Goal: Task Accomplishment & Management: Complete application form

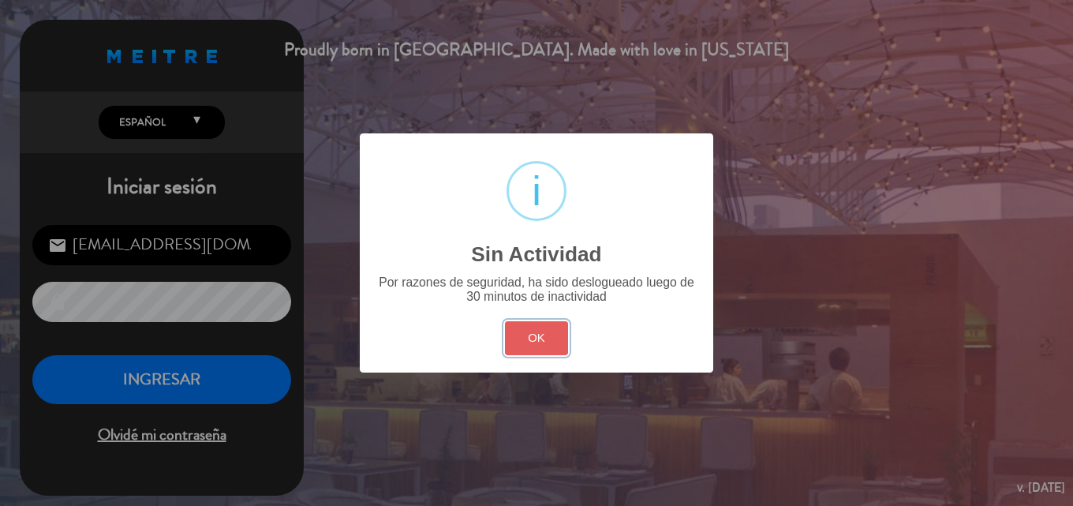
click at [530, 345] on button "OK" at bounding box center [537, 338] width 64 height 34
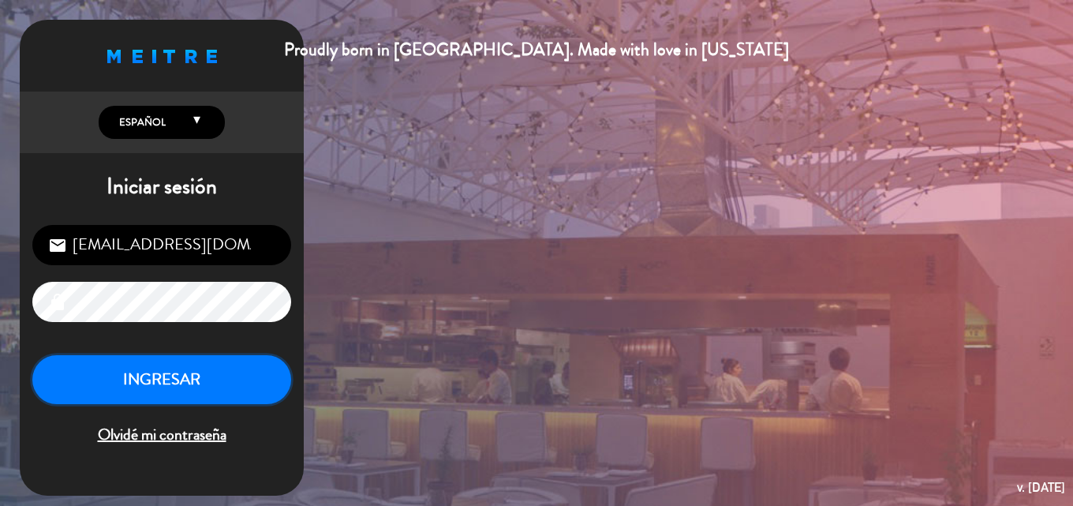
click at [194, 374] on button "INGRESAR" at bounding box center [161, 380] width 259 height 50
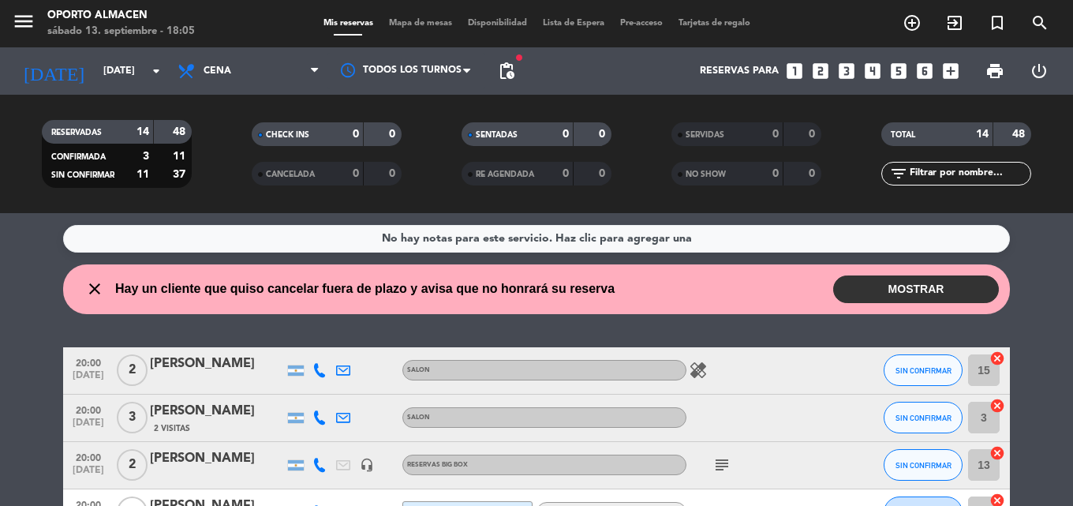
click at [697, 371] on icon "healing" at bounding box center [698, 370] width 19 height 19
click at [756, 374] on div "healing Vegetariana" at bounding box center [757, 370] width 142 height 47
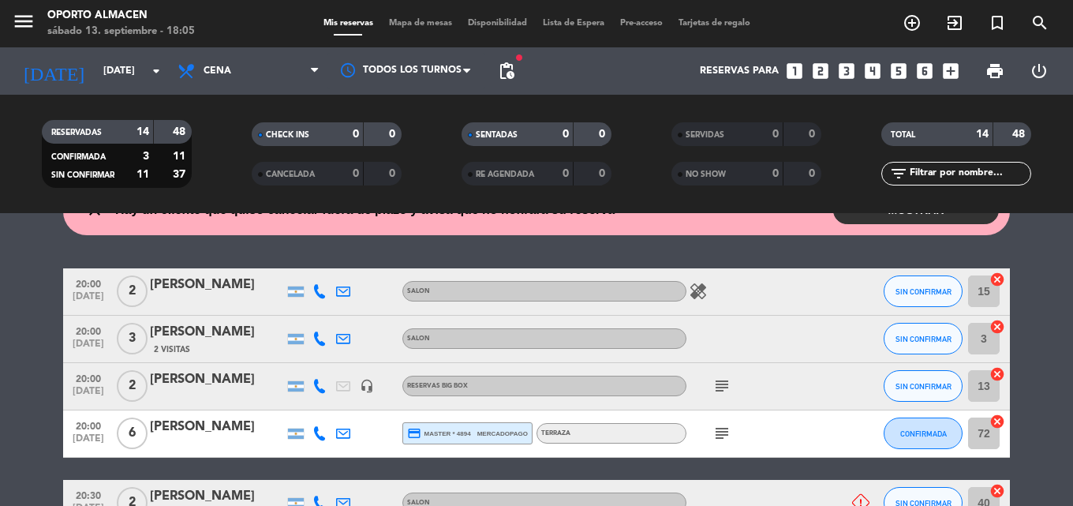
click at [721, 386] on icon "subject" at bounding box center [721, 385] width 19 height 19
click at [719, 433] on icon "subject" at bounding box center [721, 433] width 19 height 19
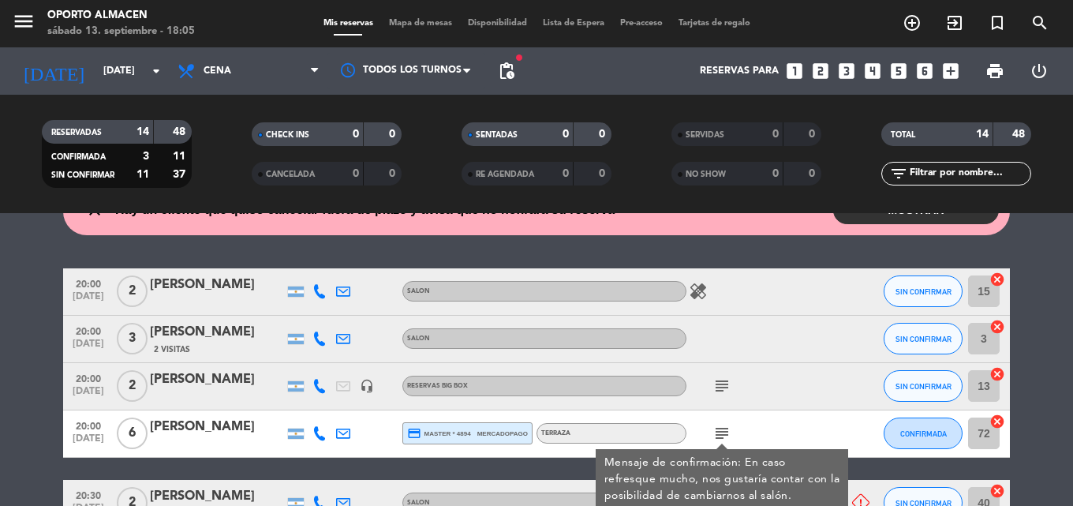
scroll to position [237, 0]
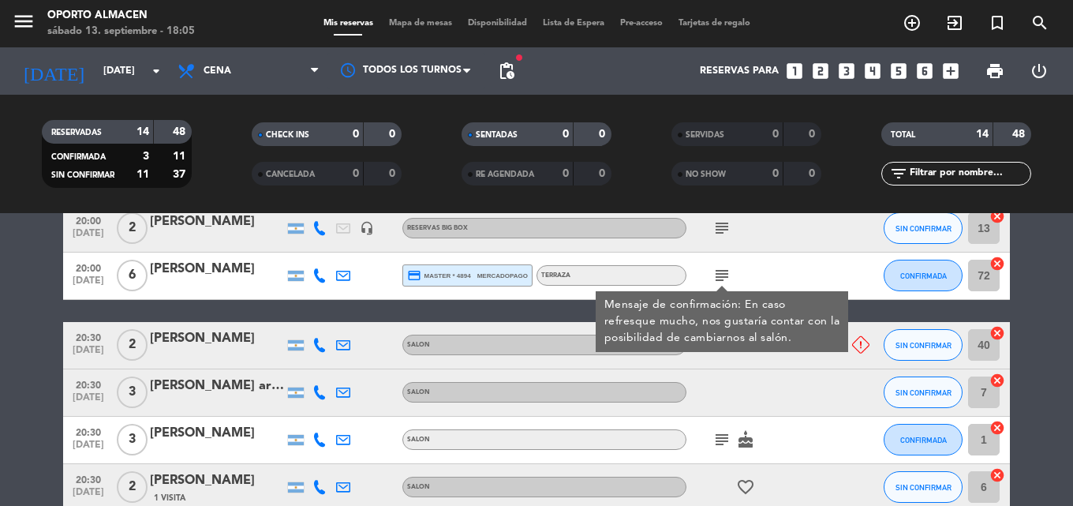
click at [828, 391] on div at bounding box center [757, 392] width 142 height 47
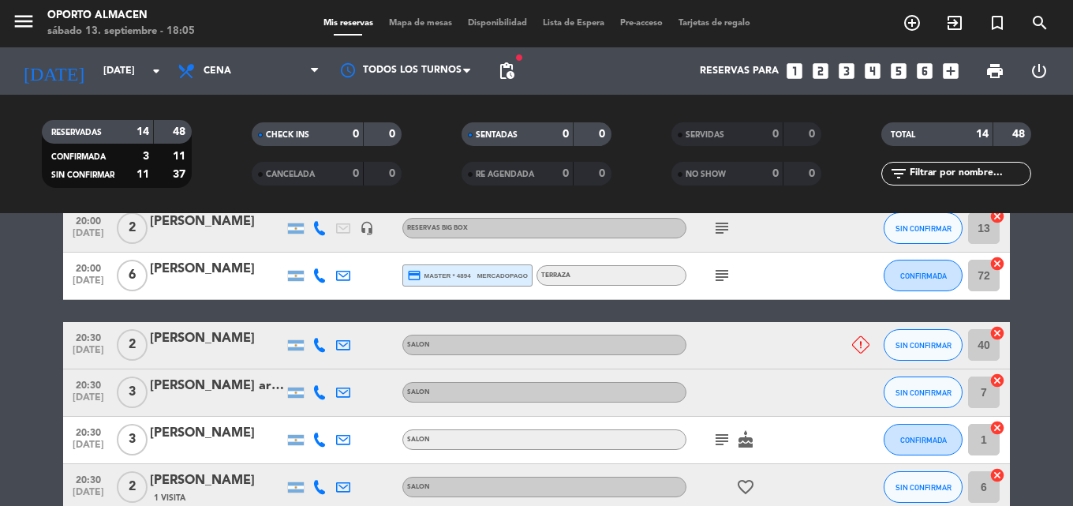
click at [862, 346] on icon at bounding box center [860, 344] width 17 height 17
click at [815, 360] on div at bounding box center [757, 345] width 142 height 47
click at [723, 434] on icon "subject" at bounding box center [721, 439] width 19 height 19
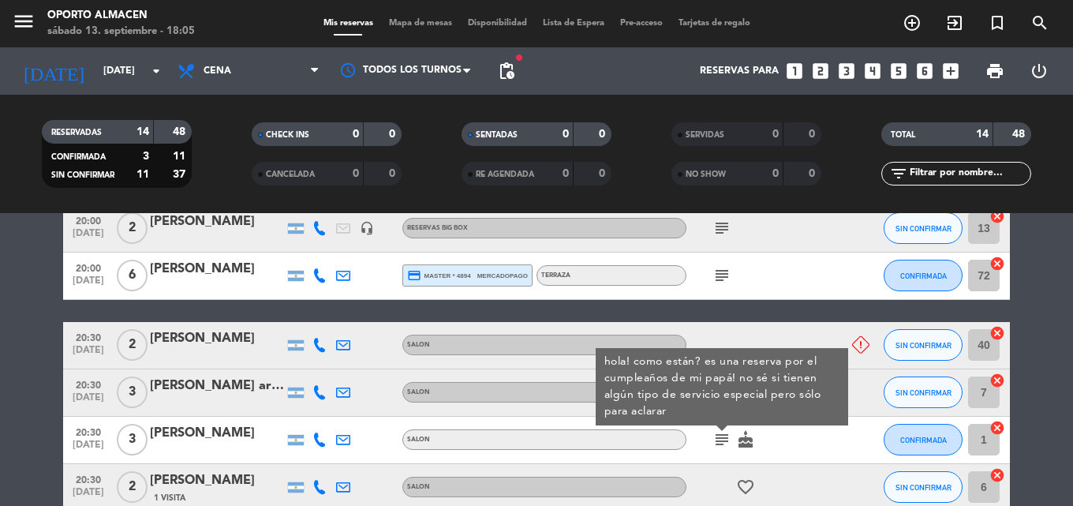
click at [742, 443] on icon "cake" at bounding box center [745, 439] width 19 height 19
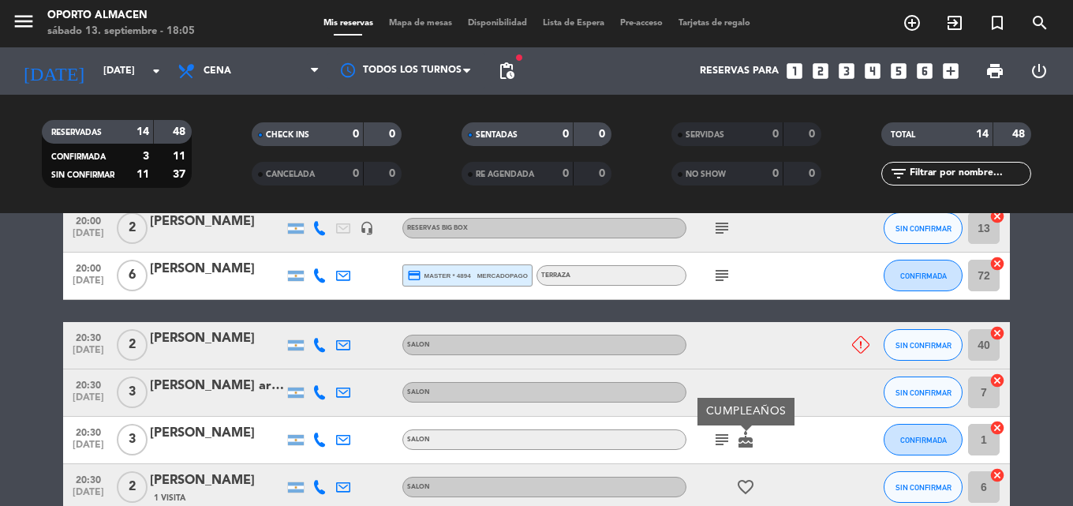
click at [784, 444] on div "subject cake CUMPLEAÑOS" at bounding box center [757, 440] width 142 height 47
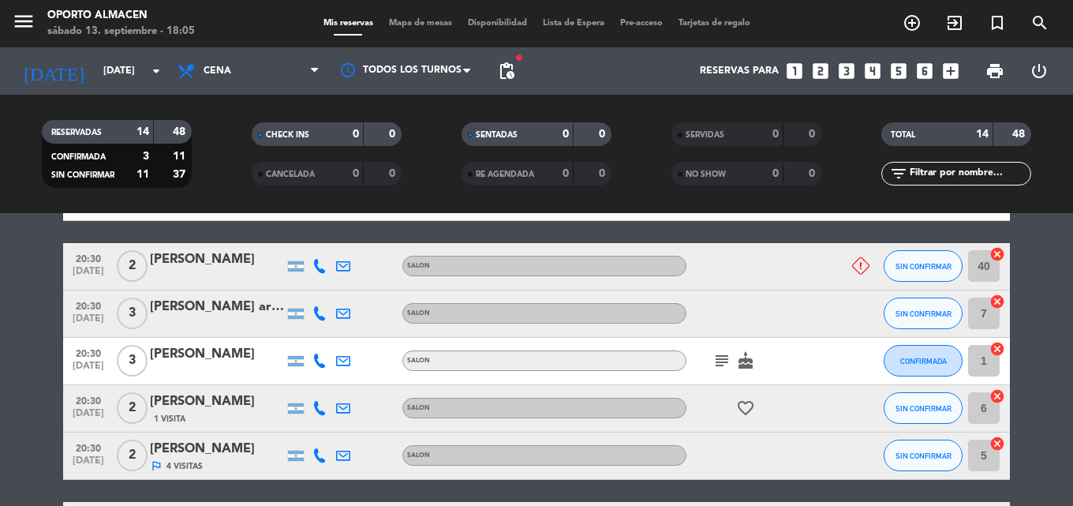
click at [742, 407] on icon "favorite_border" at bounding box center [745, 407] width 19 height 19
click at [780, 416] on div "favorite_border ANIVERSARIO" at bounding box center [757, 408] width 142 height 47
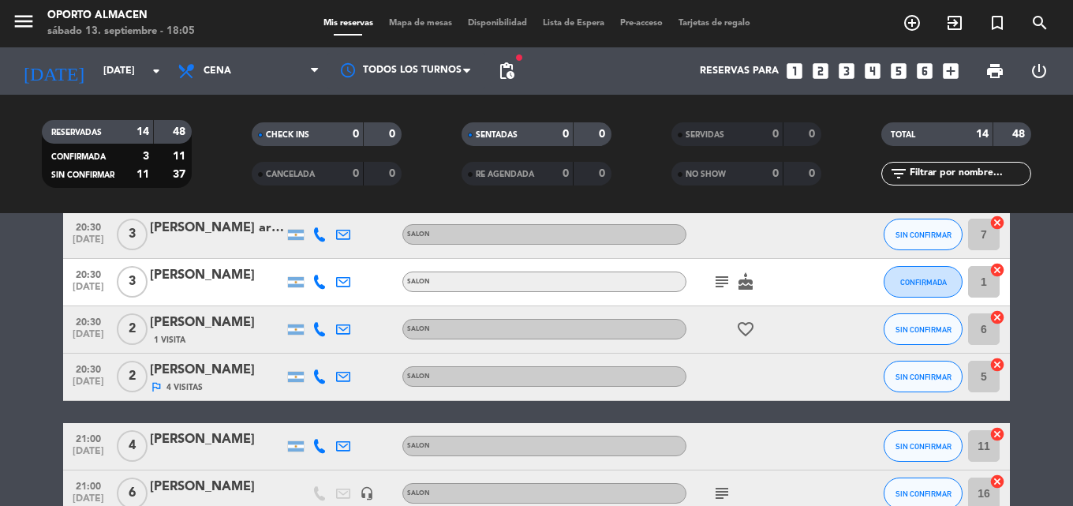
scroll to position [473, 0]
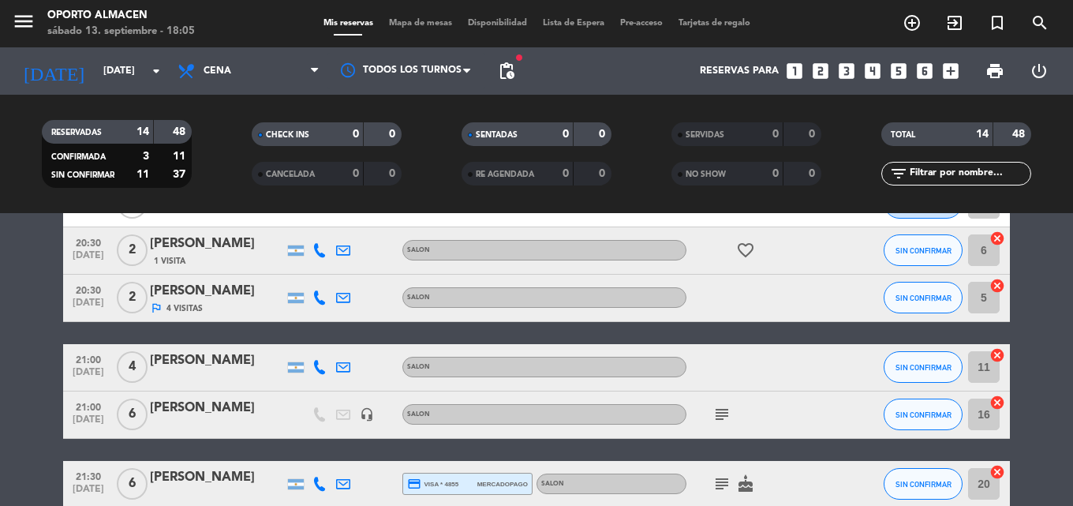
click at [724, 414] on icon "subject" at bounding box center [721, 414] width 19 height 19
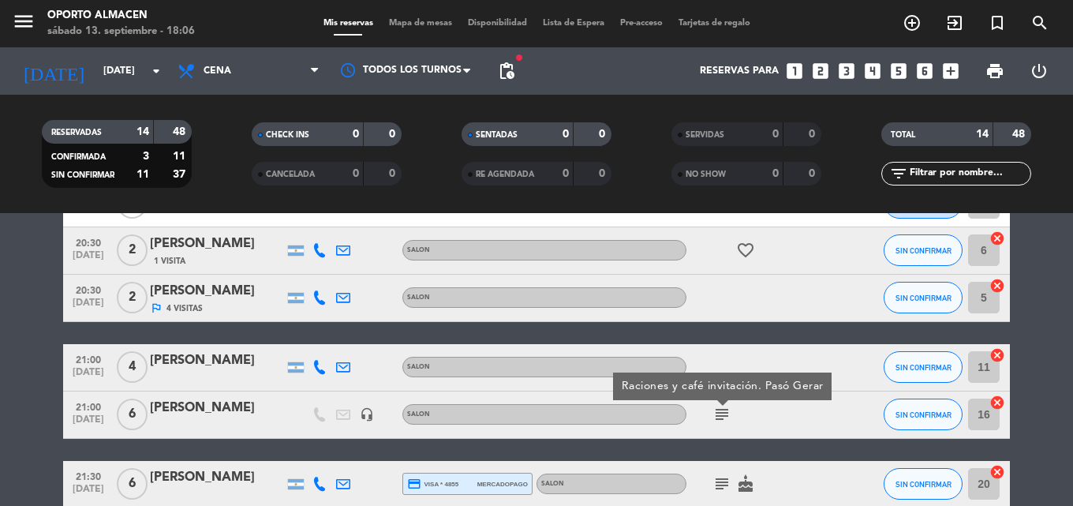
click at [777, 414] on div "subject Raciones y café invitación. Pasó Gerar" at bounding box center [757, 414] width 142 height 47
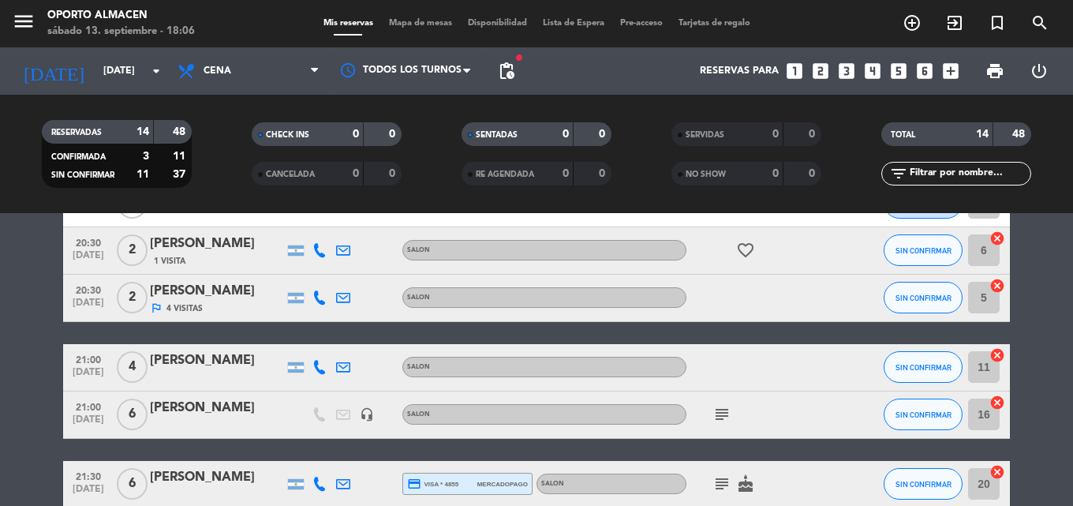
scroll to position [552, 0]
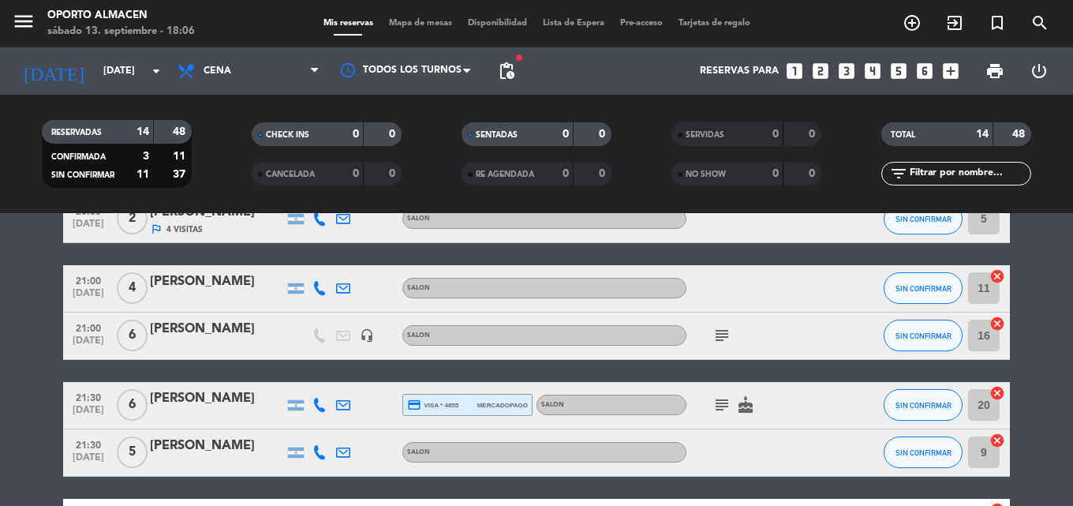
click at [724, 407] on icon "subject" at bounding box center [721, 404] width 19 height 19
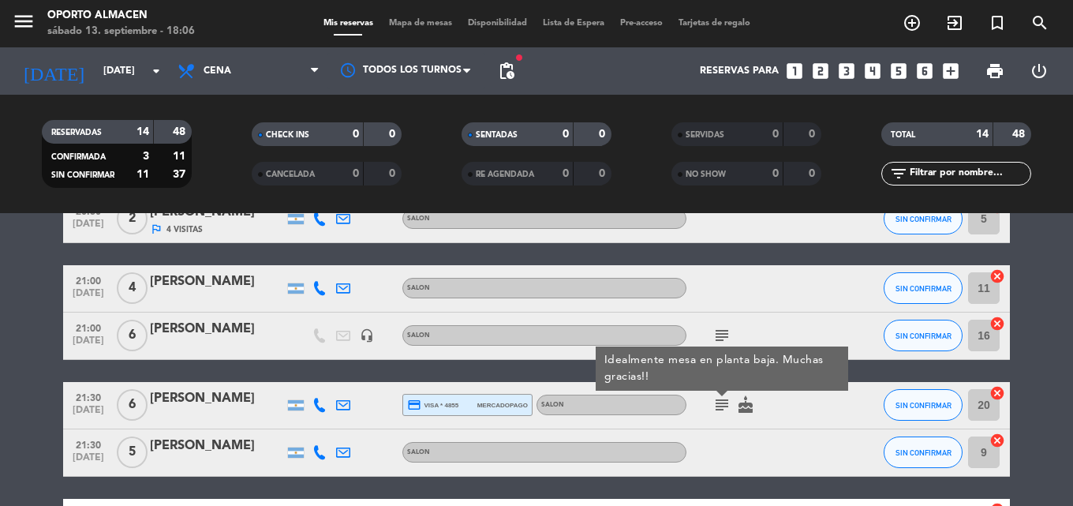
click at [841, 410] on div at bounding box center [849, 405] width 43 height 47
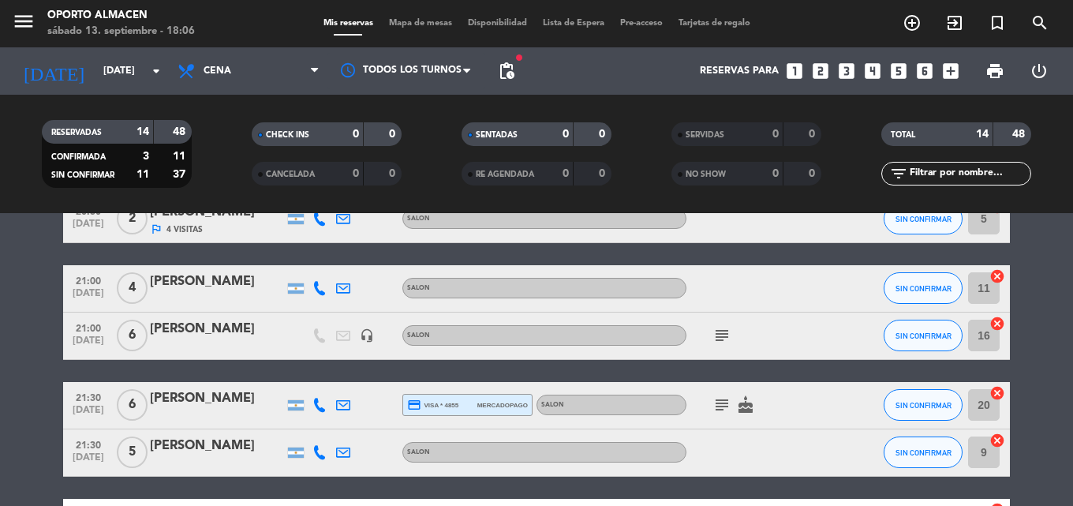
scroll to position [631, 0]
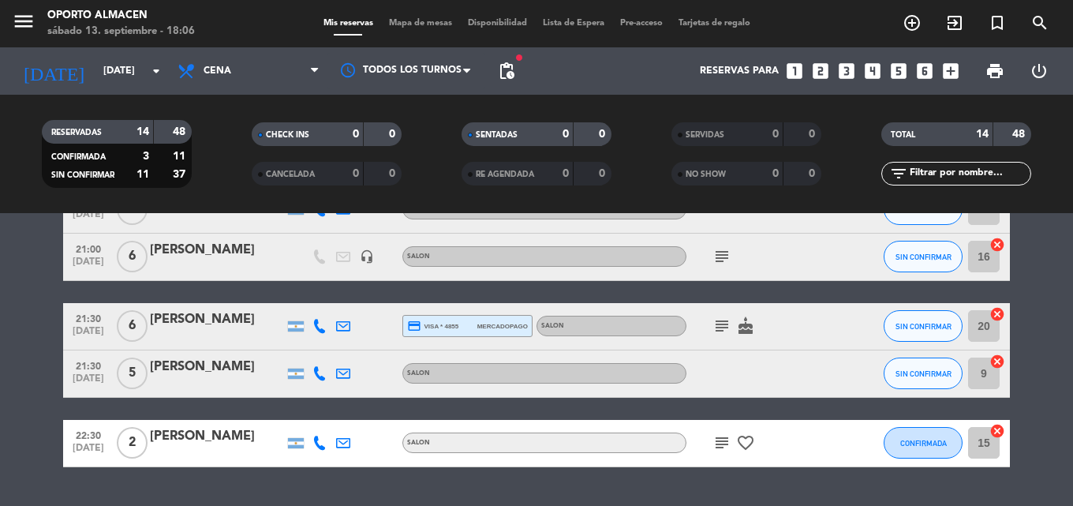
click at [723, 440] on icon "subject" at bounding box center [721, 442] width 19 height 19
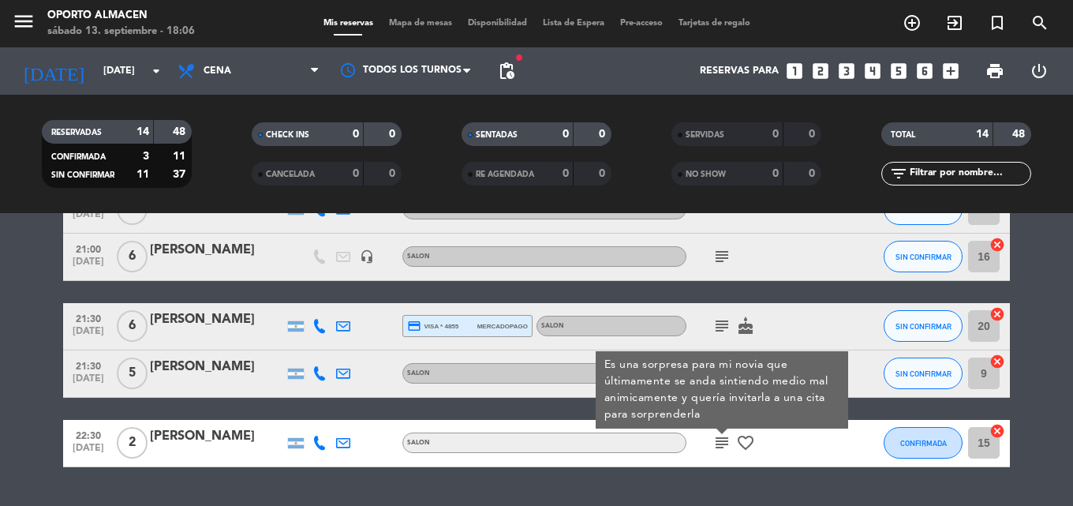
click at [801, 457] on div "subject Es una sorpresa para mi novia que últimamente se anda sintiendo medio m…" at bounding box center [757, 443] width 142 height 47
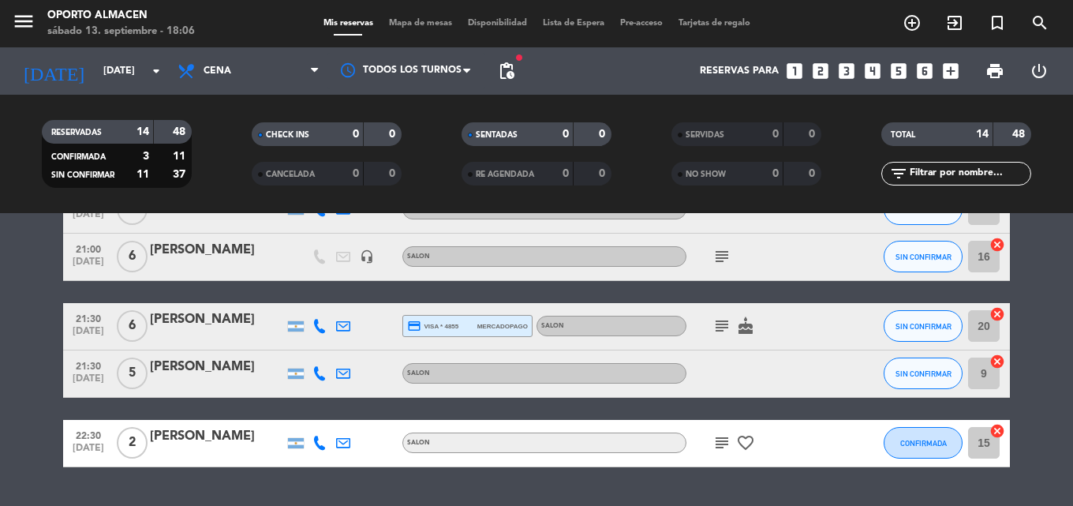
click at [724, 442] on icon "subject" at bounding box center [721, 442] width 19 height 19
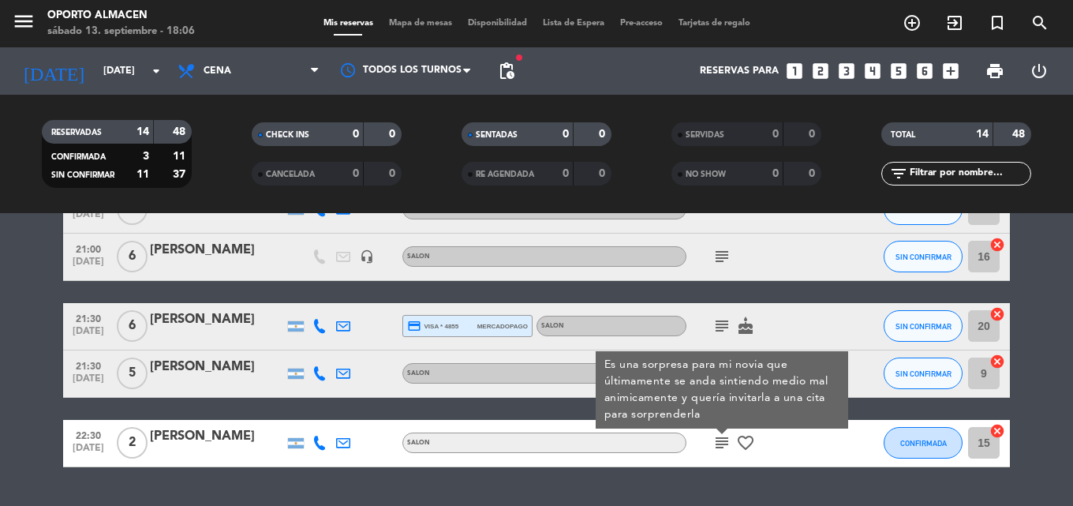
click at [786, 442] on div "subject Es una sorpresa para mi novia que últimamente se anda sintiendo medio m…" at bounding box center [757, 443] width 142 height 47
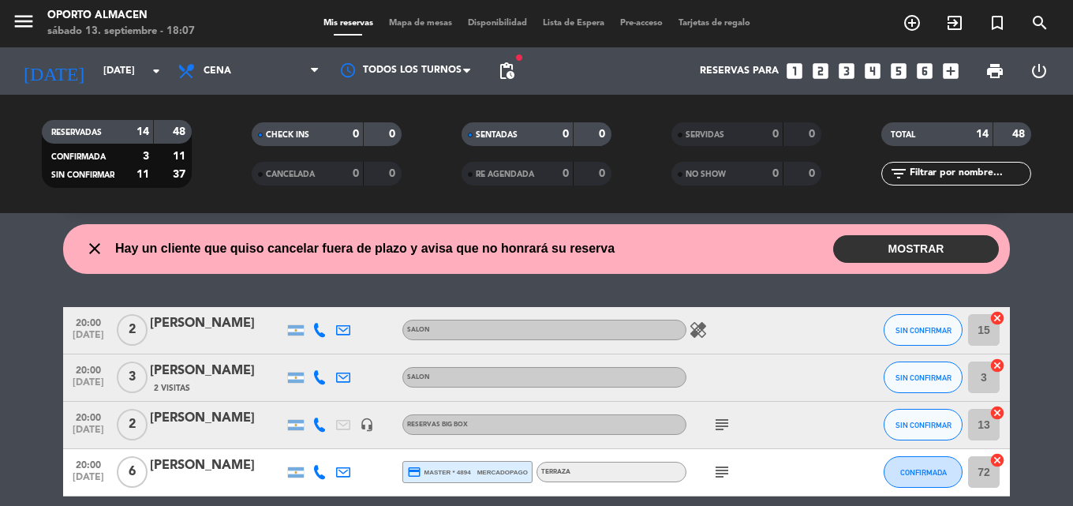
scroll to position [0, 0]
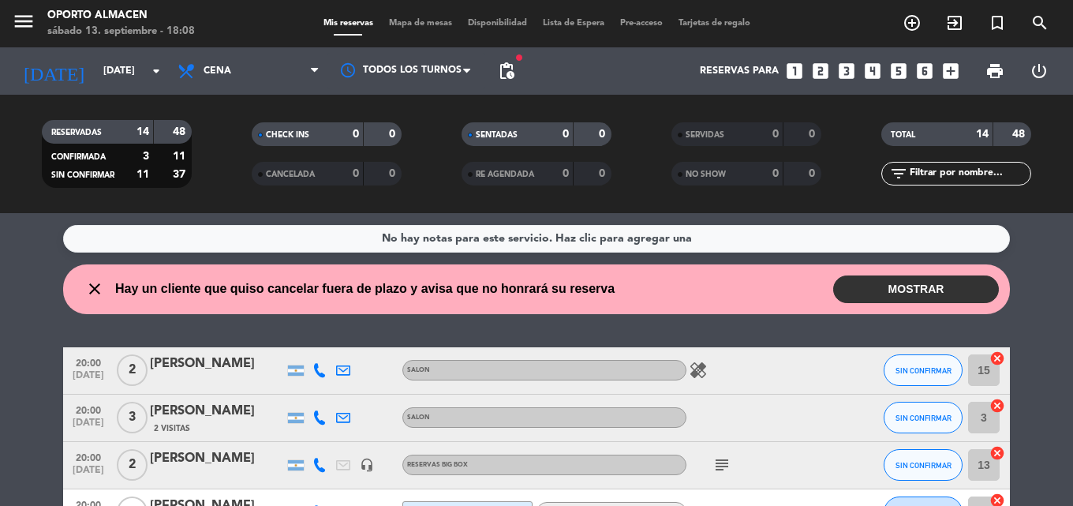
click at [891, 290] on button "MOSTRAR" at bounding box center [916, 289] width 166 height 28
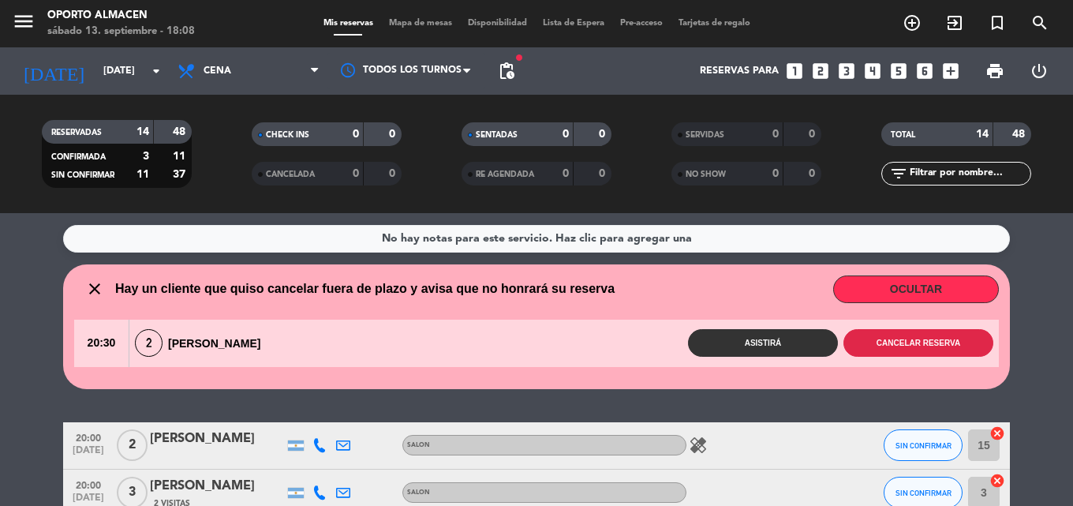
click at [914, 353] on button "Cancelar reserva" at bounding box center [918, 343] width 150 height 28
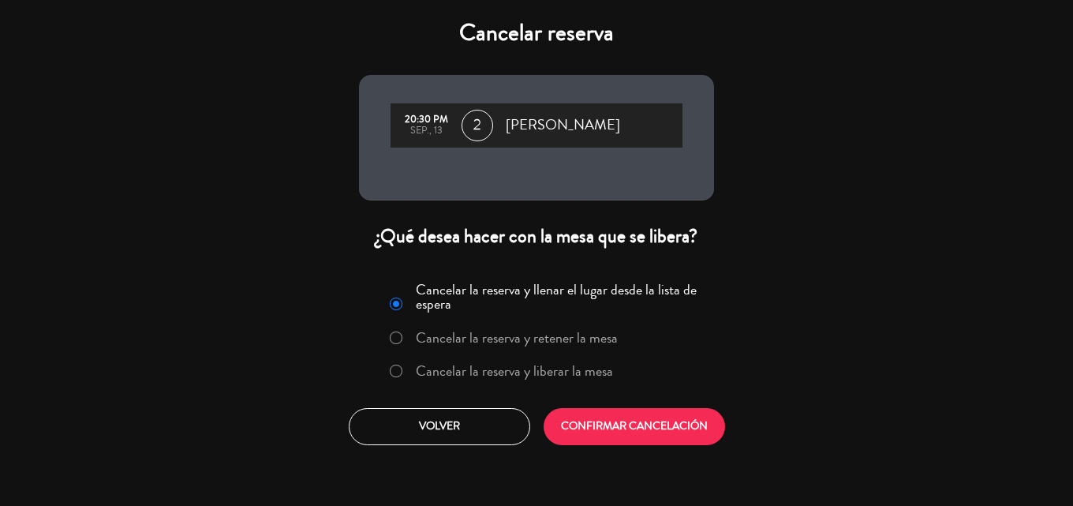
click at [592, 376] on label "Cancelar la reserva y liberar la mesa" at bounding box center [514, 371] width 197 height 14
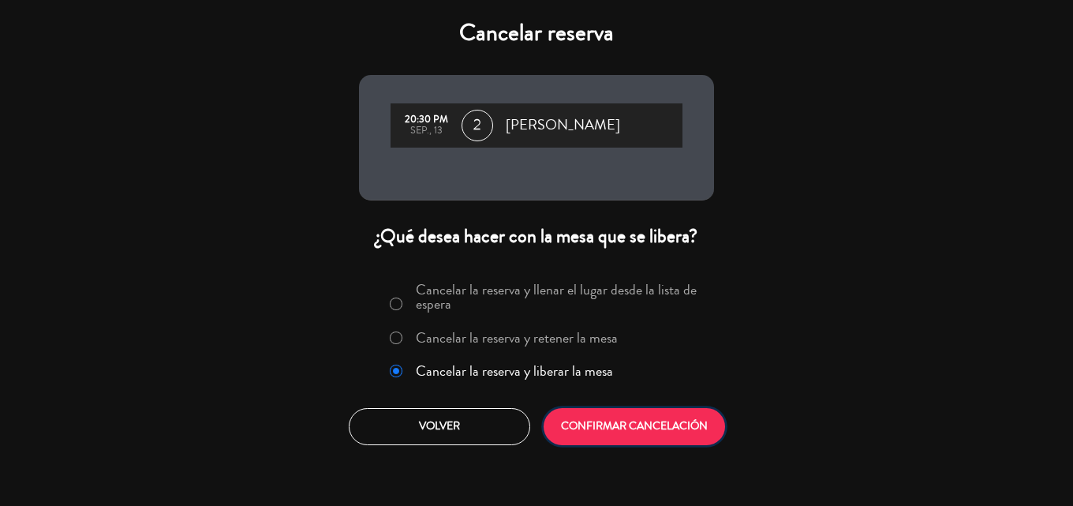
click at [599, 444] on button "CONFIRMAR CANCELACIÓN" at bounding box center [634, 426] width 181 height 37
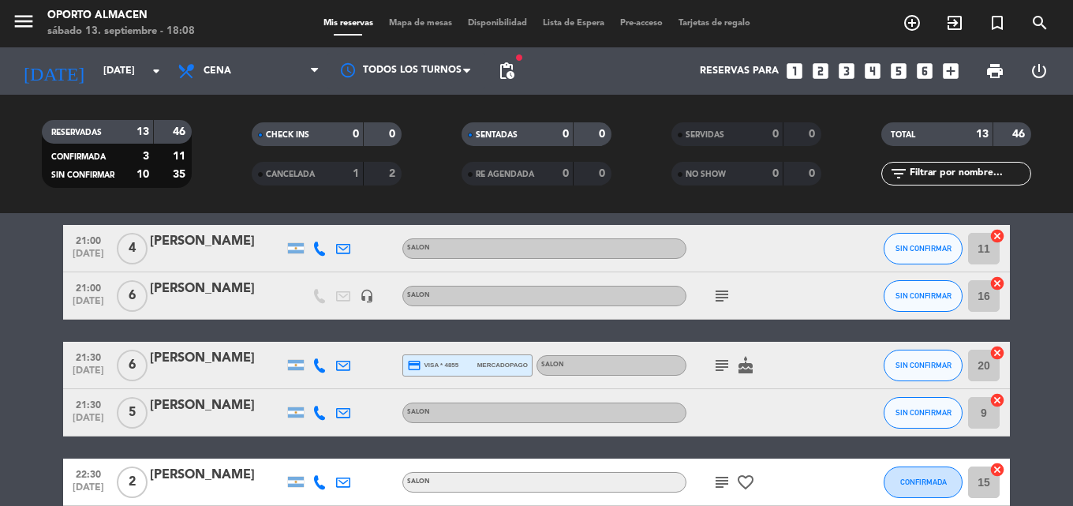
scroll to position [563, 0]
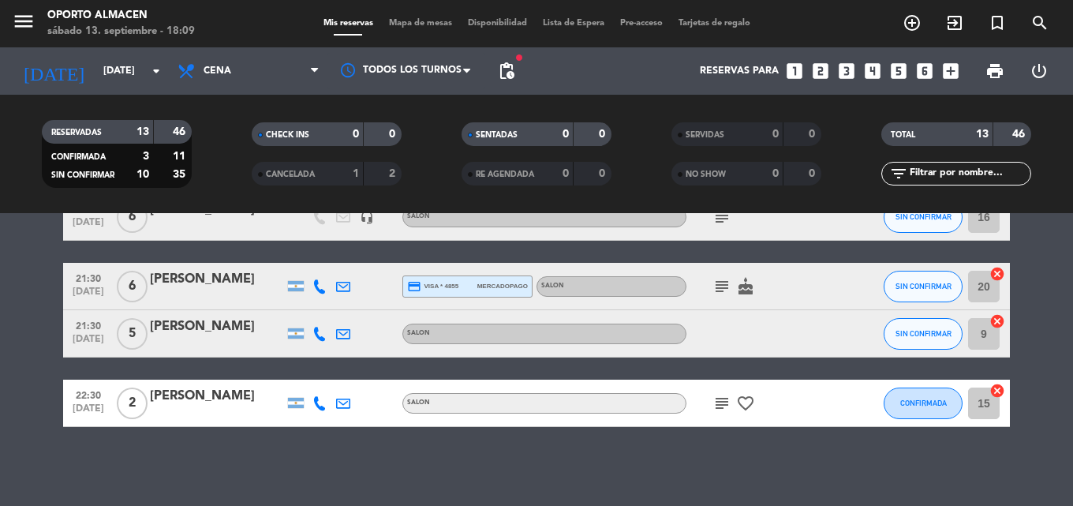
click at [715, 404] on icon "subject" at bounding box center [721, 403] width 19 height 19
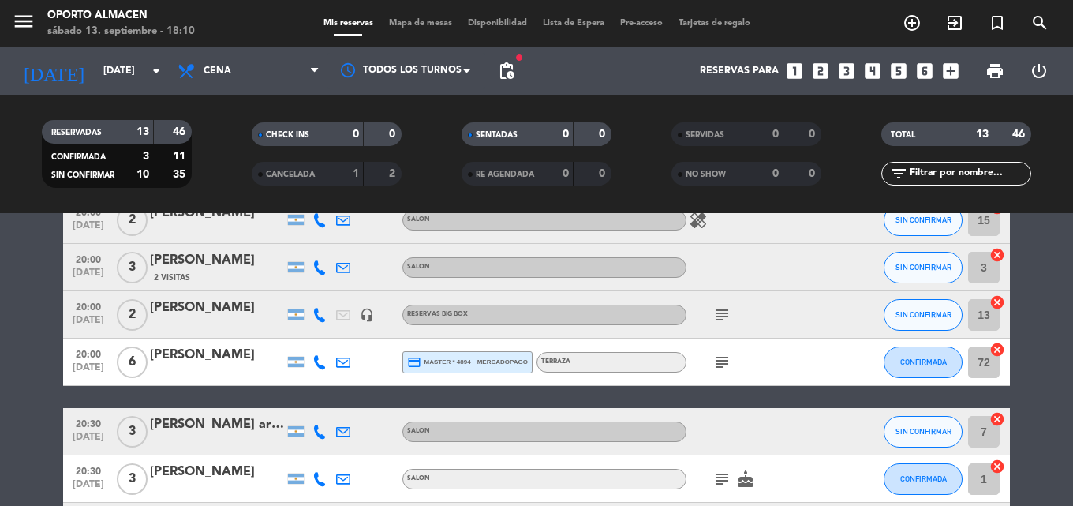
scroll to position [0, 0]
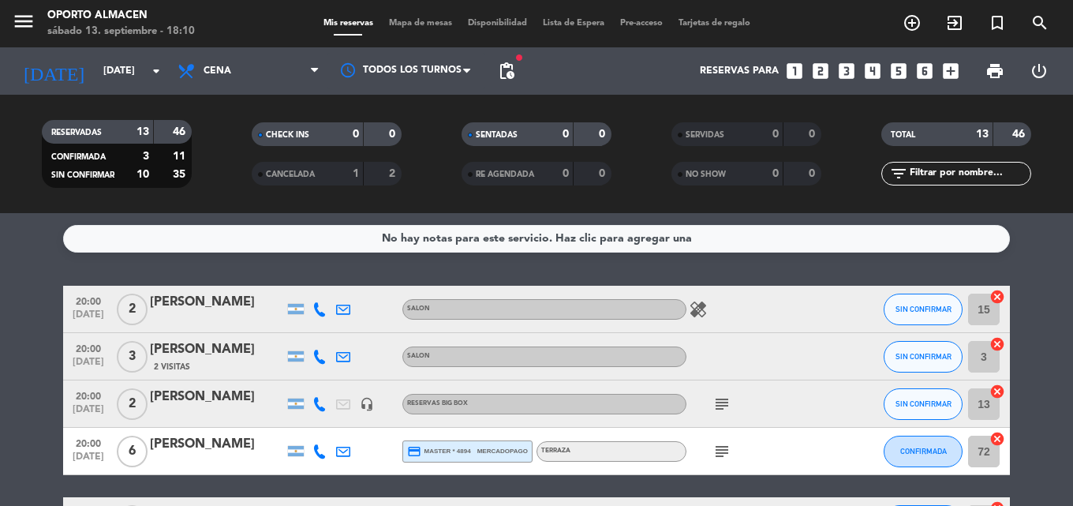
click at [690, 308] on icon "healing" at bounding box center [698, 309] width 19 height 19
click at [716, 399] on icon "subject" at bounding box center [721, 404] width 19 height 19
click at [715, 400] on icon "subject" at bounding box center [721, 404] width 19 height 19
click at [716, 449] on icon "subject" at bounding box center [721, 451] width 19 height 19
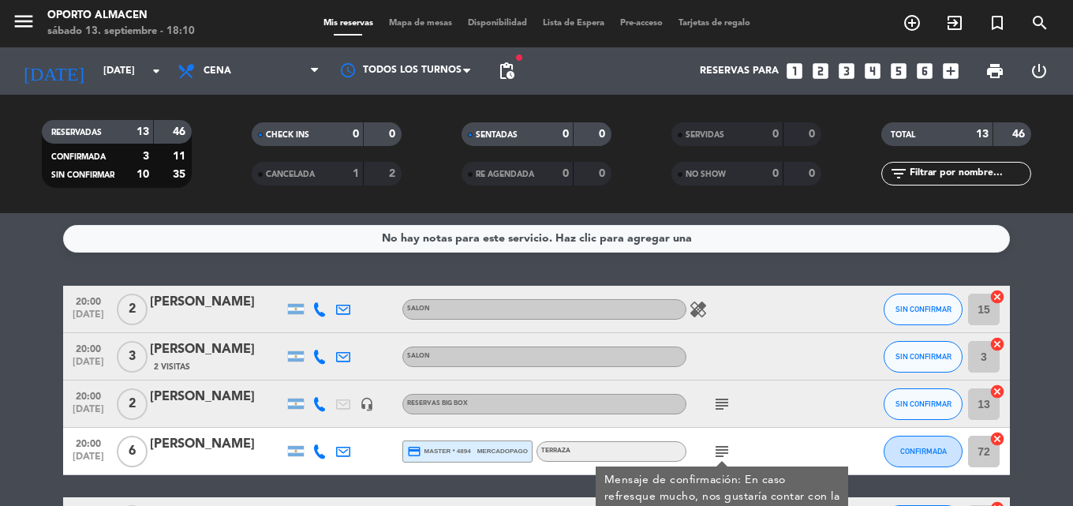
scroll to position [79, 0]
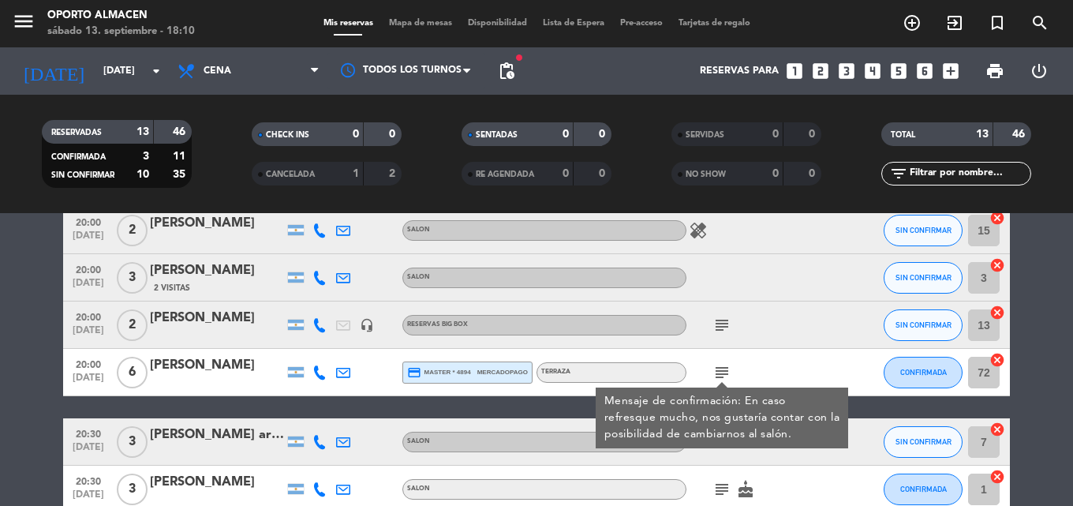
click at [719, 369] on icon "subject" at bounding box center [721, 372] width 19 height 19
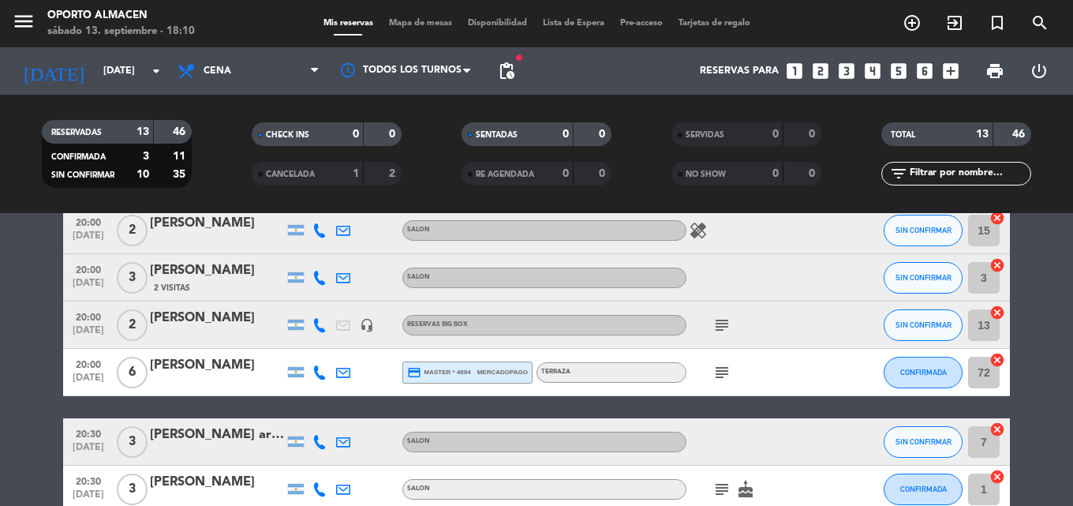
scroll to position [158, 0]
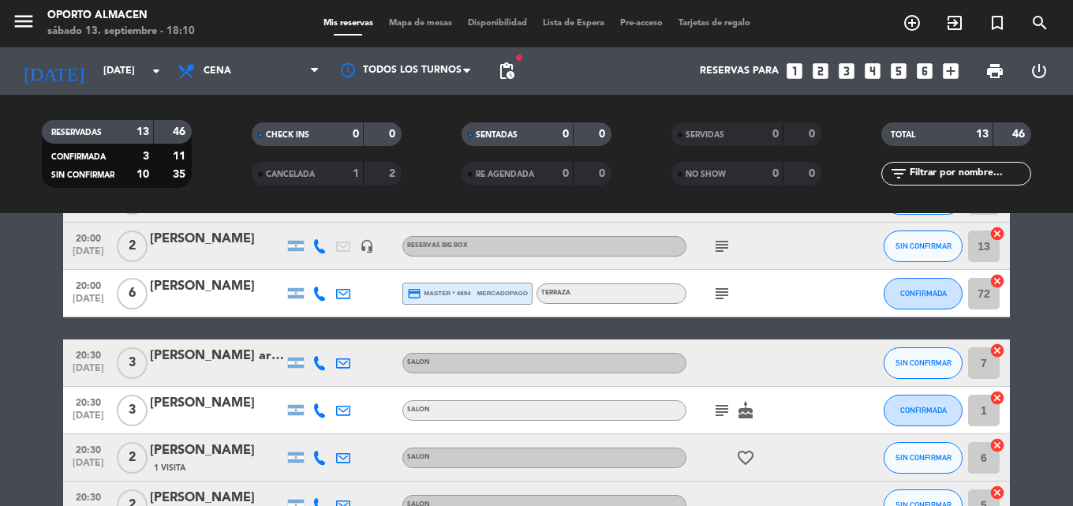
click at [721, 406] on icon "subject" at bounding box center [721, 410] width 19 height 19
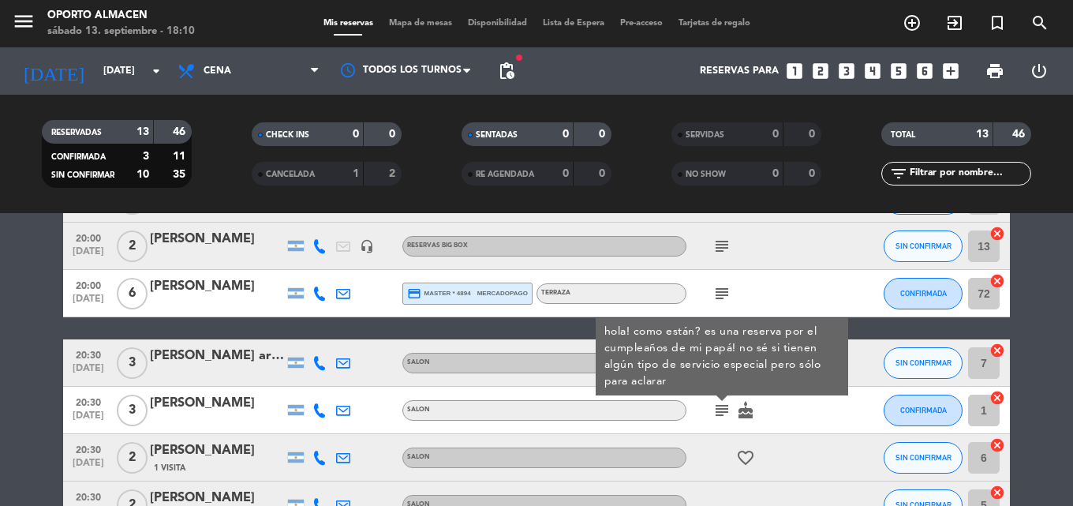
click at [720, 407] on icon "subject" at bounding box center [721, 410] width 19 height 19
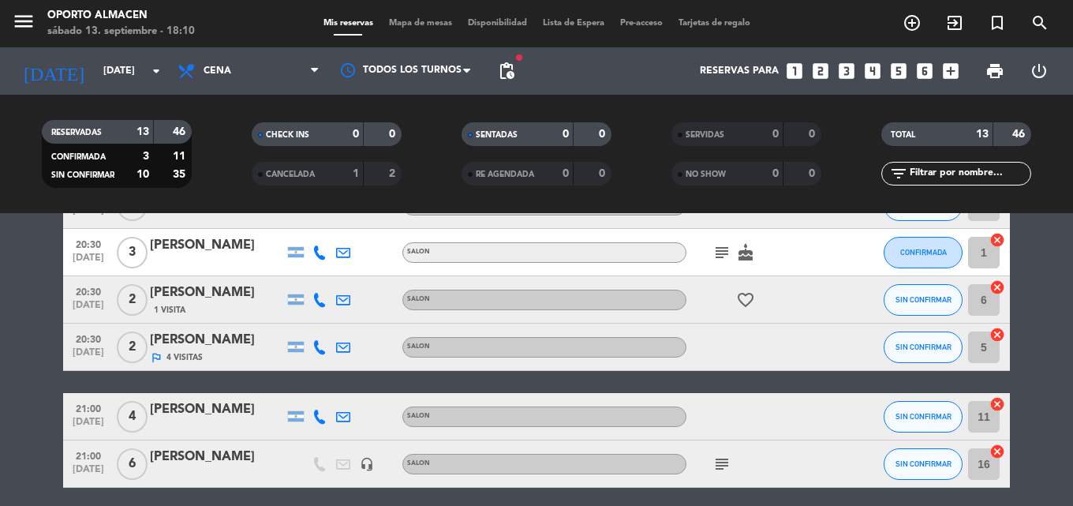
scroll to position [395, 0]
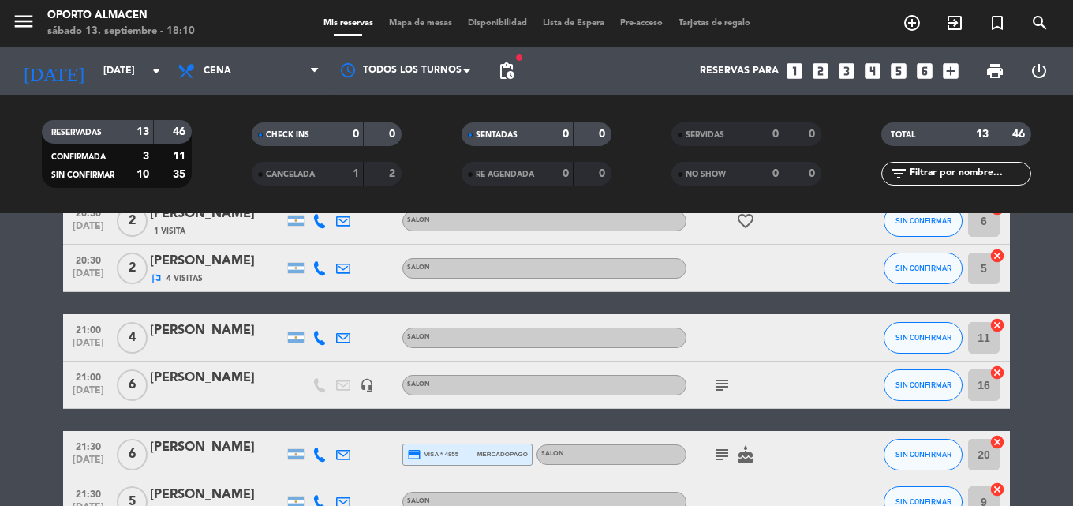
click at [720, 382] on icon "subject" at bounding box center [721, 385] width 19 height 19
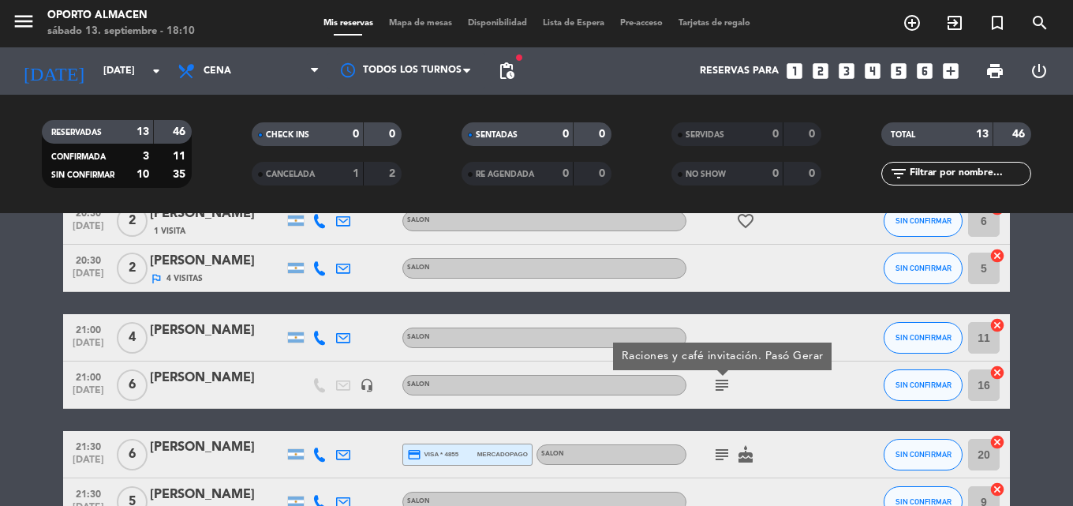
click at [720, 382] on icon "subject" at bounding box center [721, 385] width 19 height 19
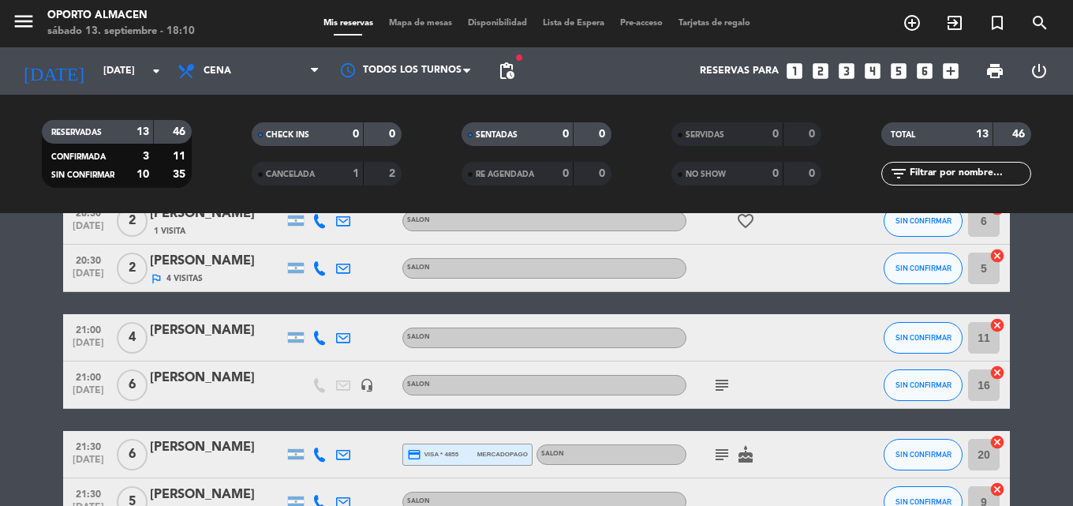
scroll to position [473, 0]
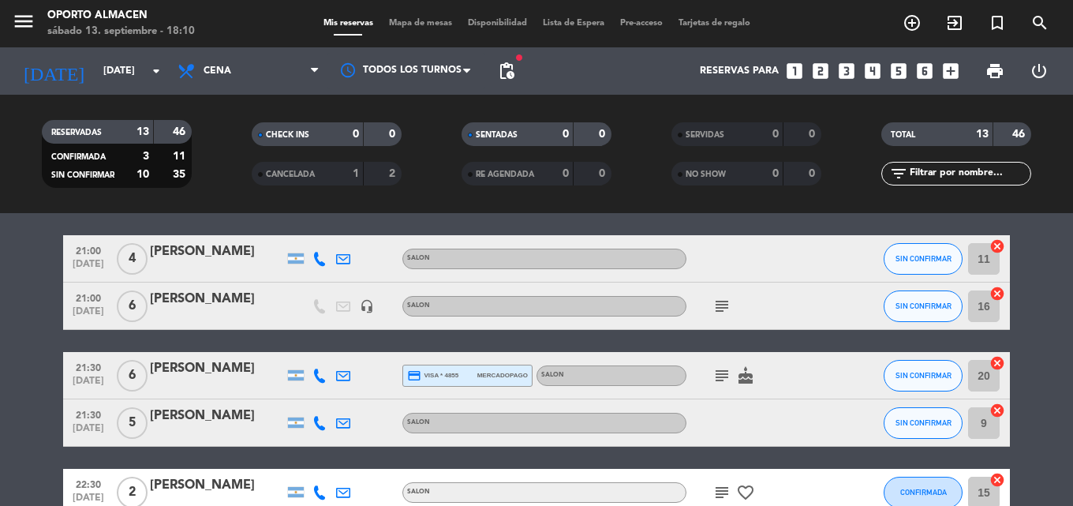
click at [720, 382] on icon "subject" at bounding box center [721, 375] width 19 height 19
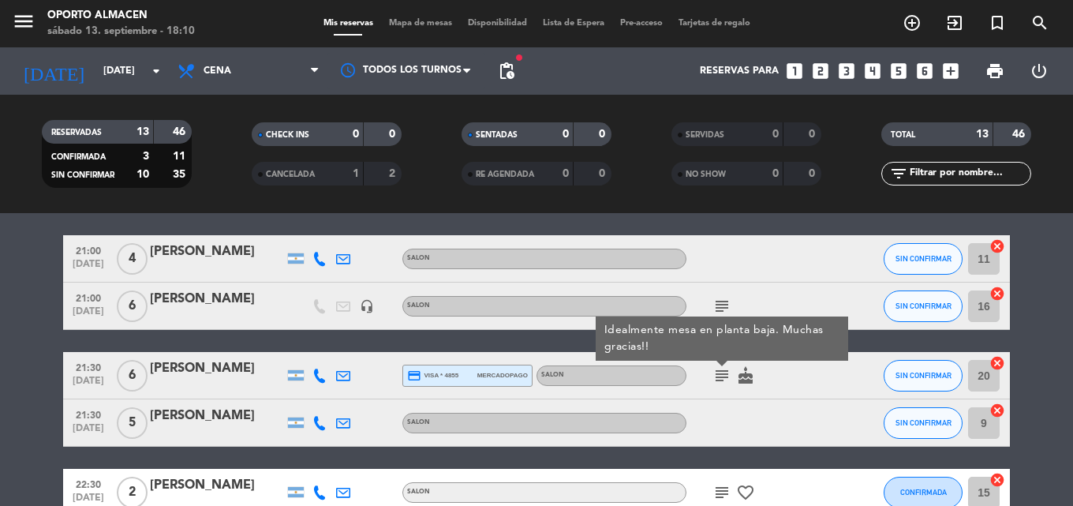
click at [720, 382] on icon "subject" at bounding box center [721, 375] width 19 height 19
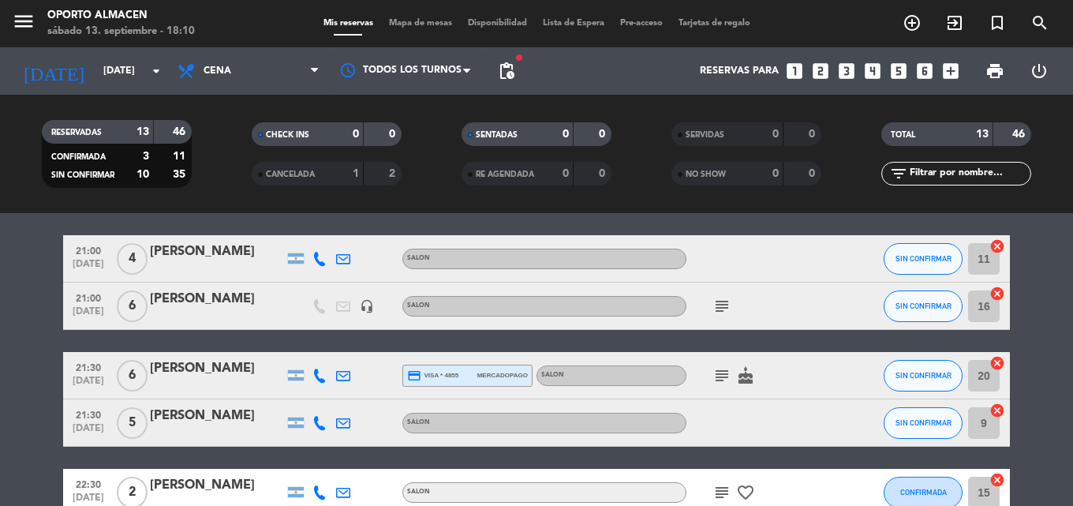
scroll to position [552, 0]
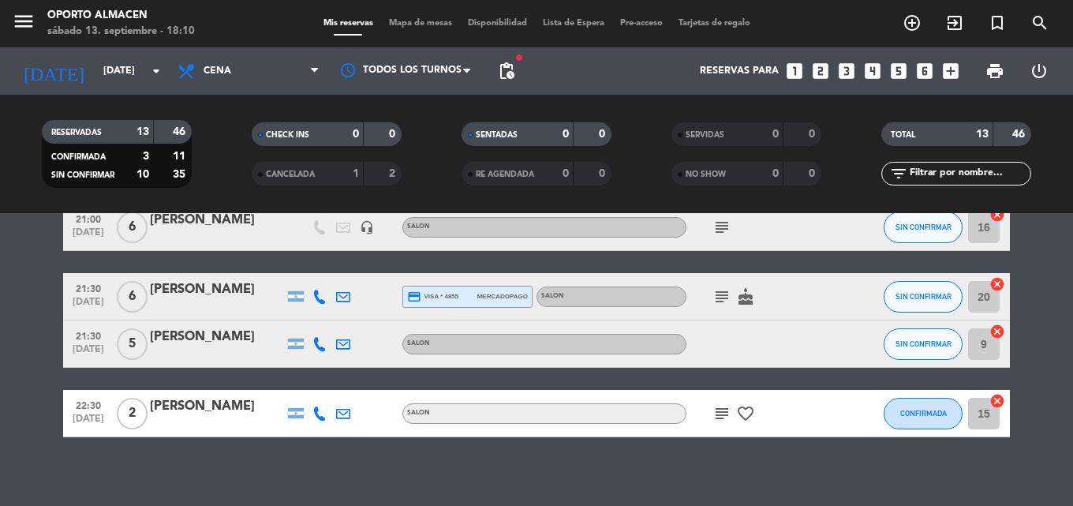
click at [720, 404] on icon "subject" at bounding box center [721, 413] width 19 height 19
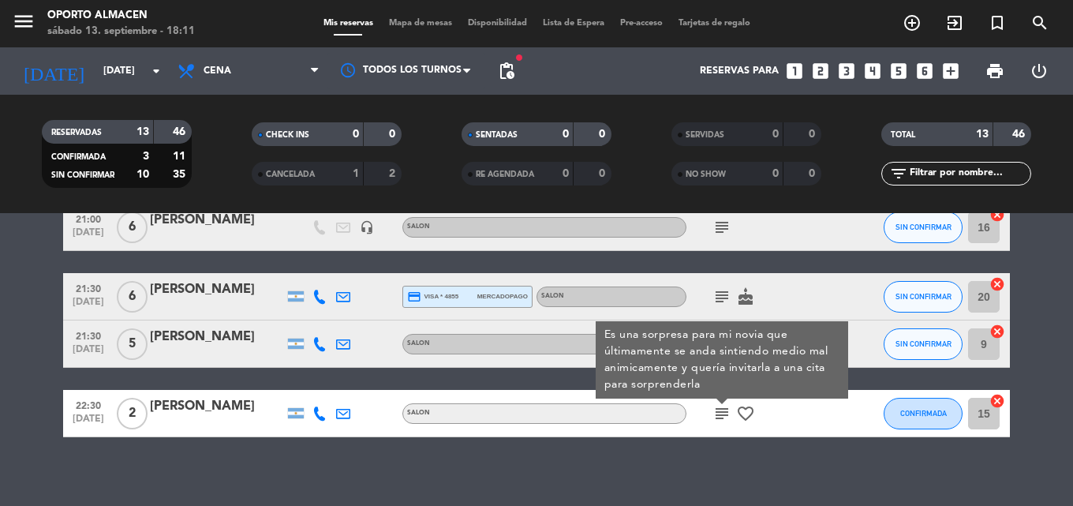
click at [715, 411] on icon "subject" at bounding box center [721, 413] width 19 height 19
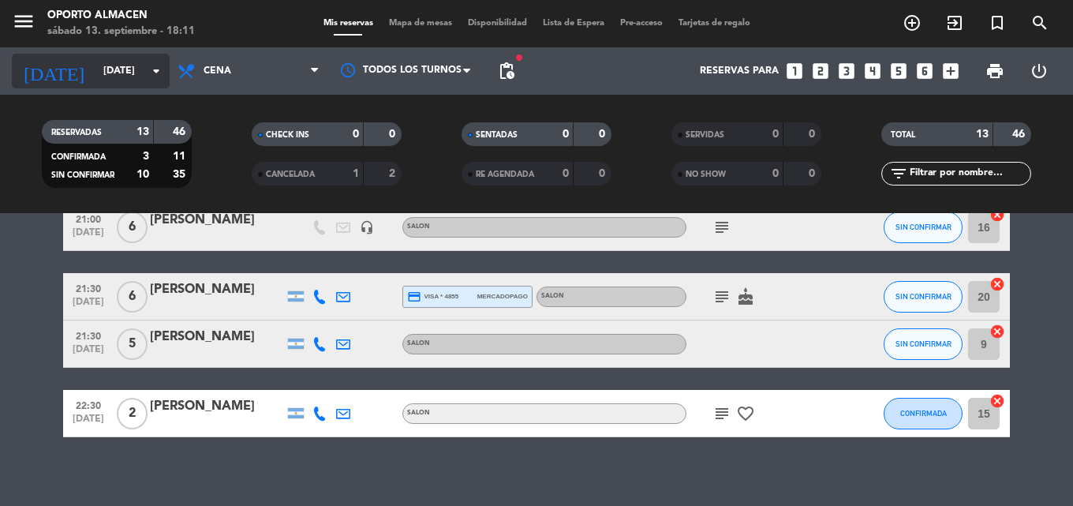
click at [119, 69] on input "sáb. [DATE]" at bounding box center [161, 71] width 133 height 27
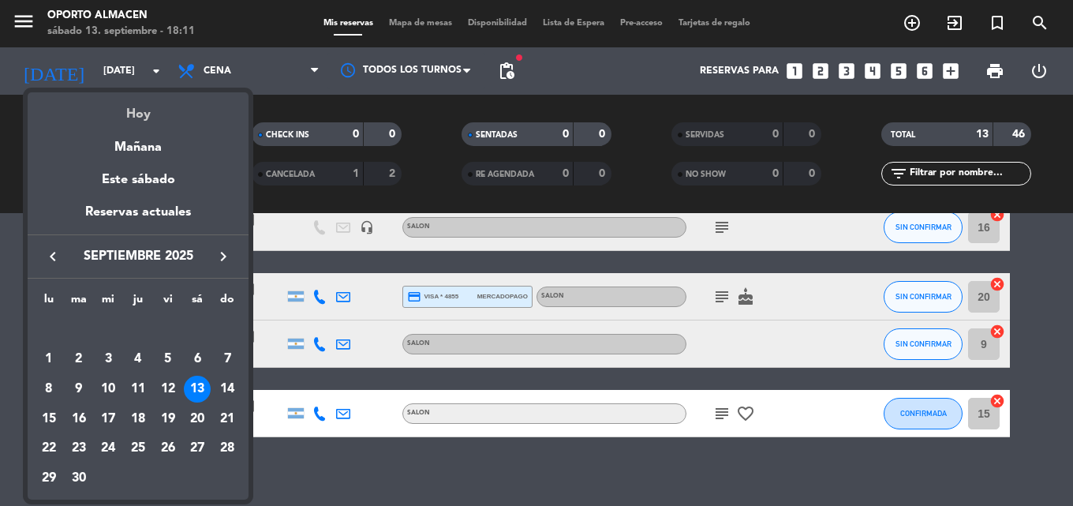
click at [141, 107] on div "Hoy" at bounding box center [138, 108] width 221 height 32
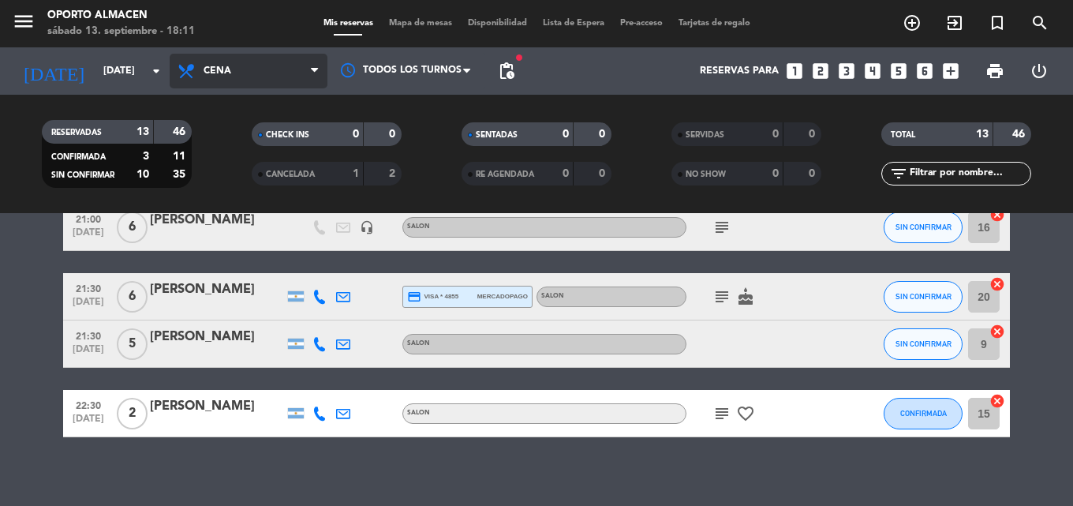
click at [221, 72] on span "Cena" at bounding box center [218, 70] width 28 height 11
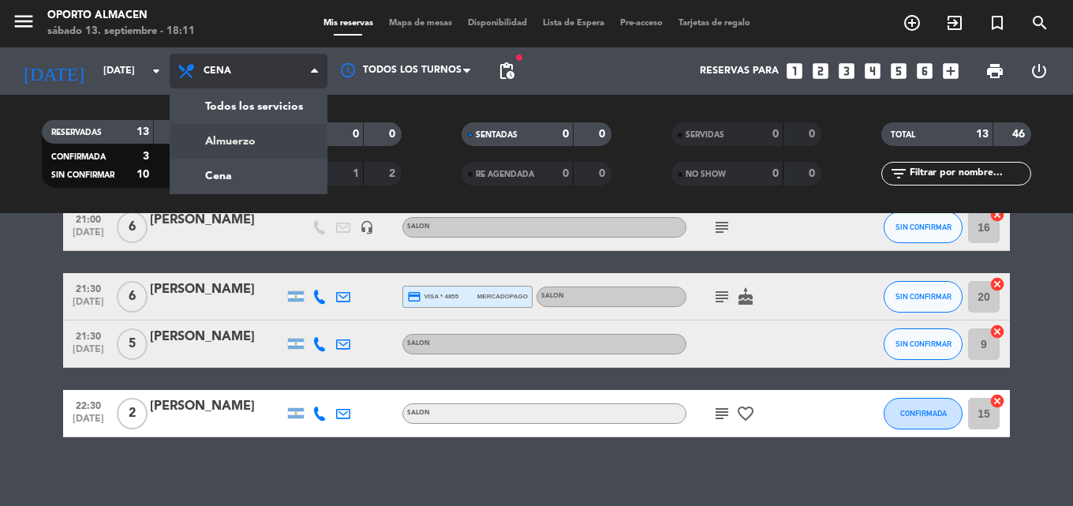
click at [241, 139] on div "menu Oporto Almacen sábado 13. septiembre - 18:11 Mis reservas Mapa de mesas Di…" at bounding box center [536, 106] width 1073 height 213
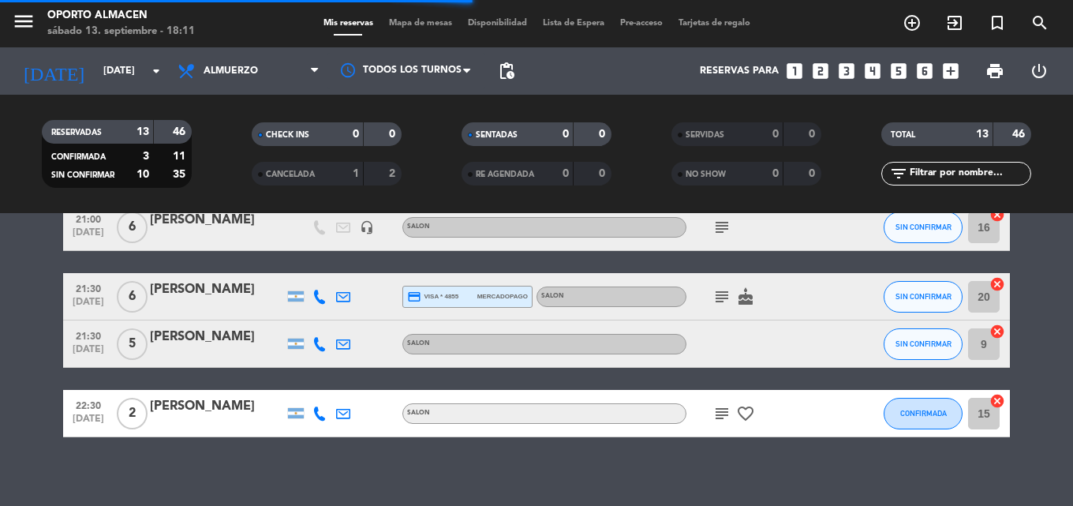
scroll to position [70, 0]
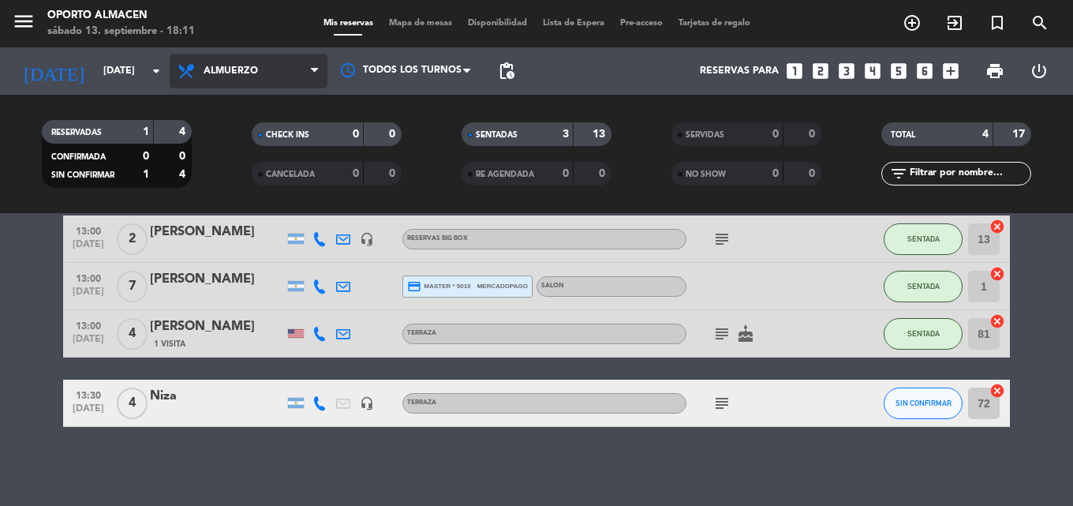
click at [277, 77] on span "Almuerzo" at bounding box center [249, 71] width 158 height 35
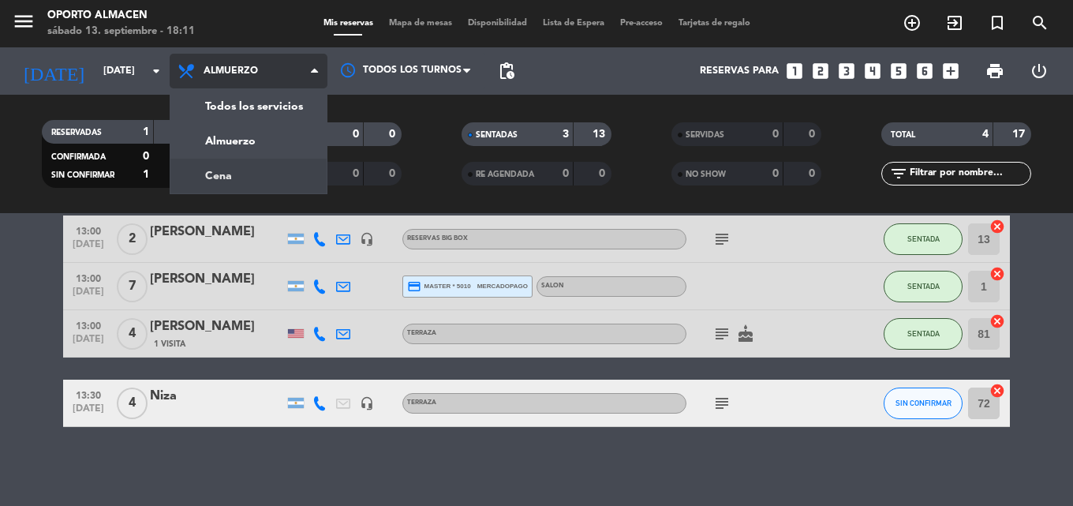
click at [245, 172] on div "menu Oporto Almacen sábado 13. septiembre - 18:11 Mis reservas Mapa de mesas Di…" at bounding box center [536, 106] width 1073 height 213
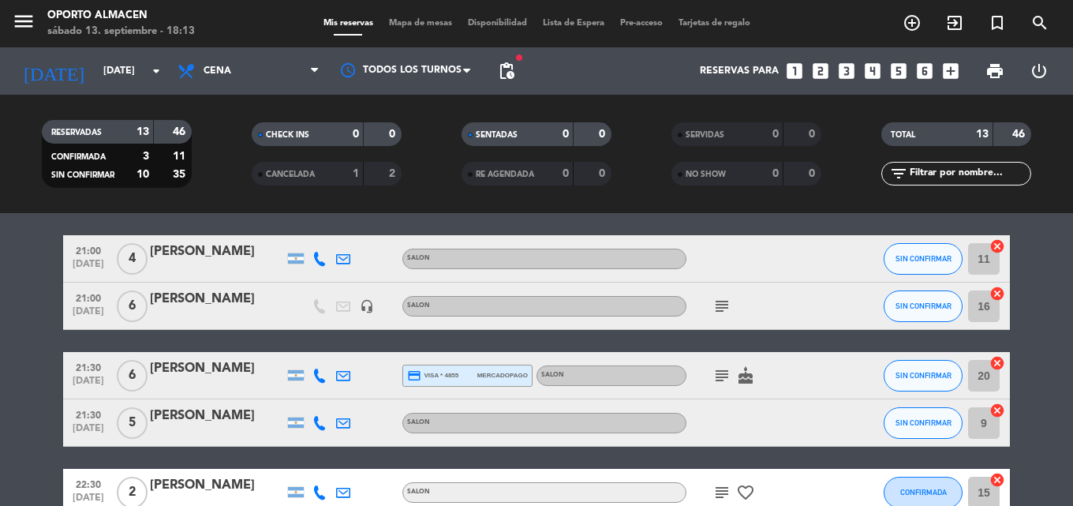
scroll to position [158, 0]
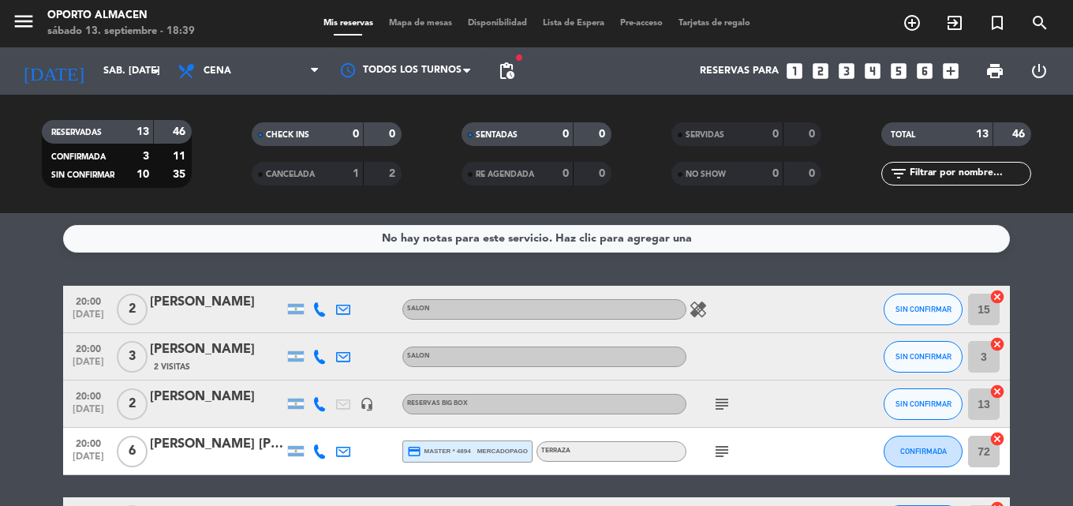
click at [316, 306] on icon at bounding box center [319, 309] width 14 height 14
click at [304, 286] on span "Copiar" at bounding box center [306, 283] width 33 height 17
click at [316, 310] on icon at bounding box center [319, 309] width 14 height 14
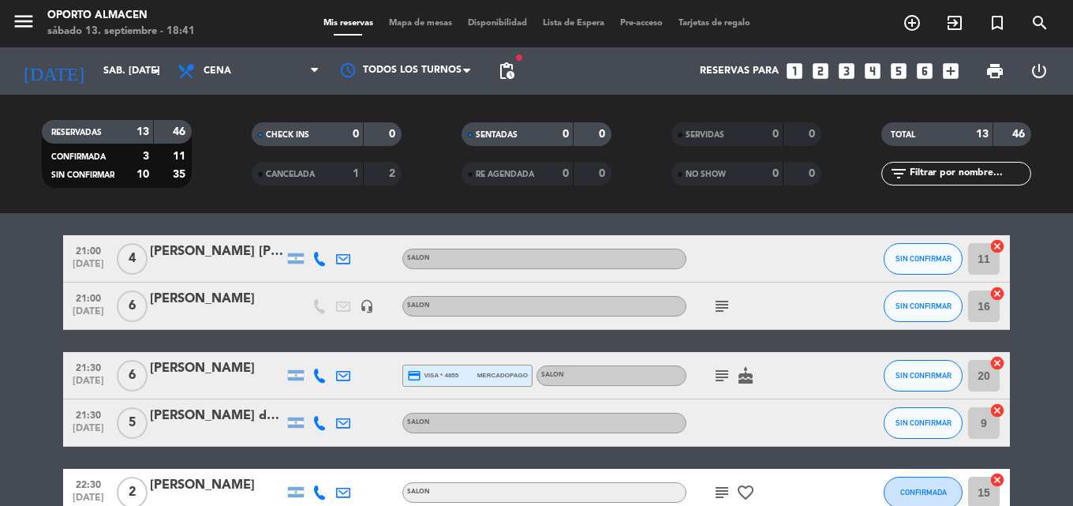
scroll to position [395, 0]
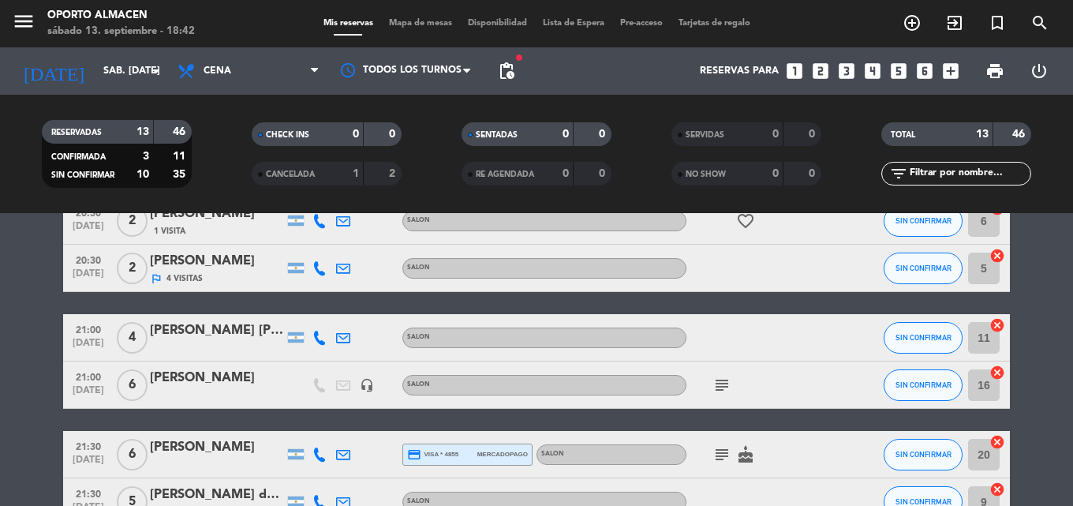
click at [722, 376] on icon "subject" at bounding box center [721, 385] width 19 height 19
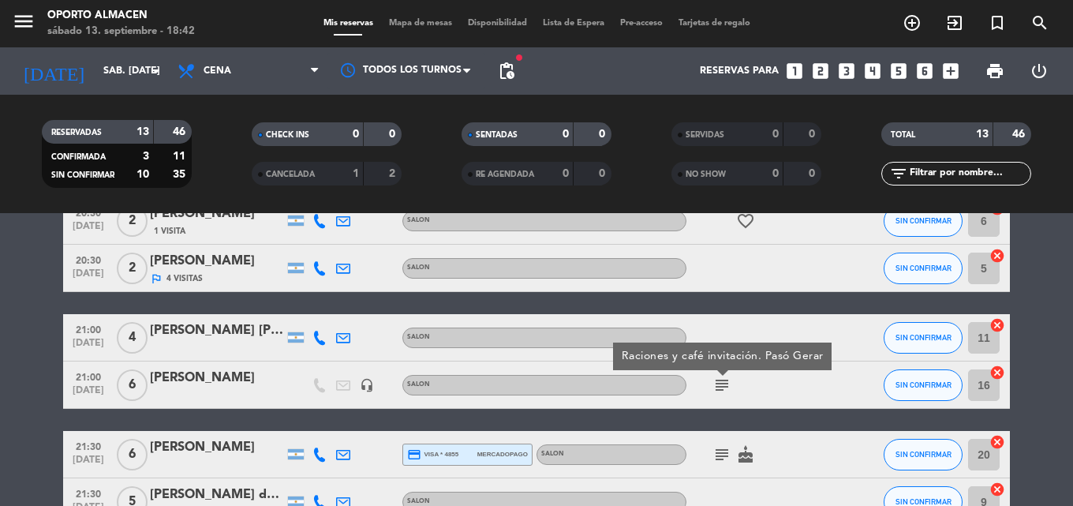
scroll to position [473, 0]
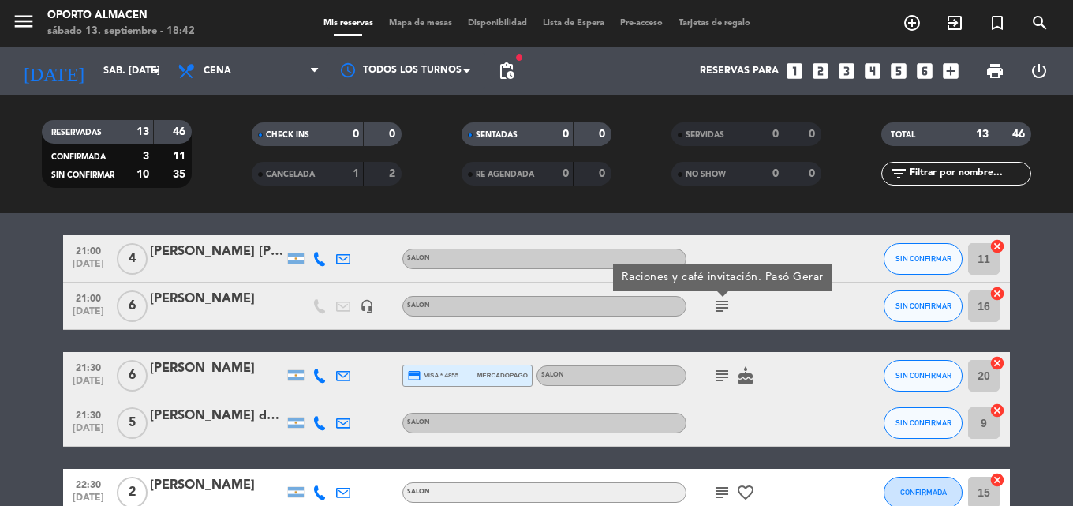
click at [723, 376] on icon "subject" at bounding box center [721, 375] width 19 height 19
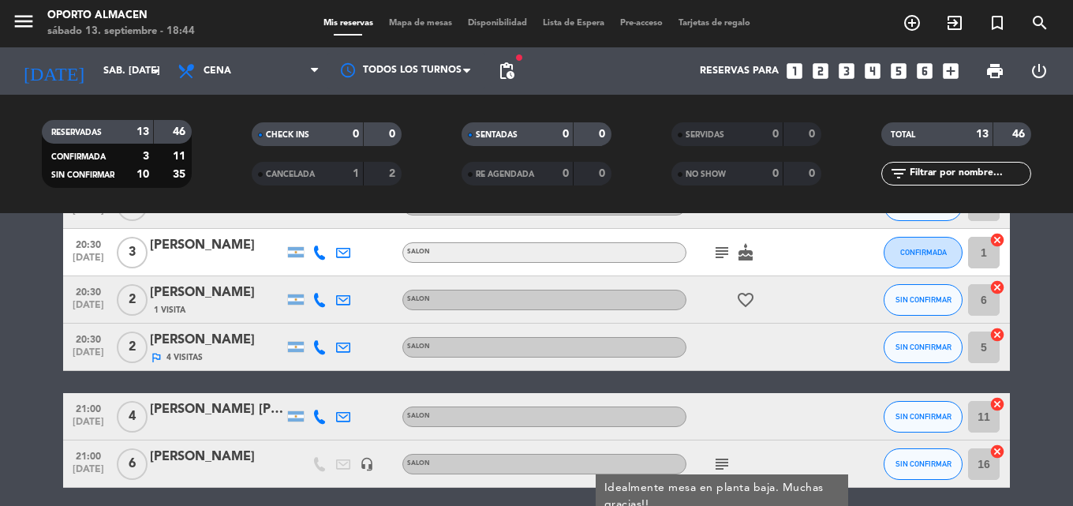
scroll to position [0, 0]
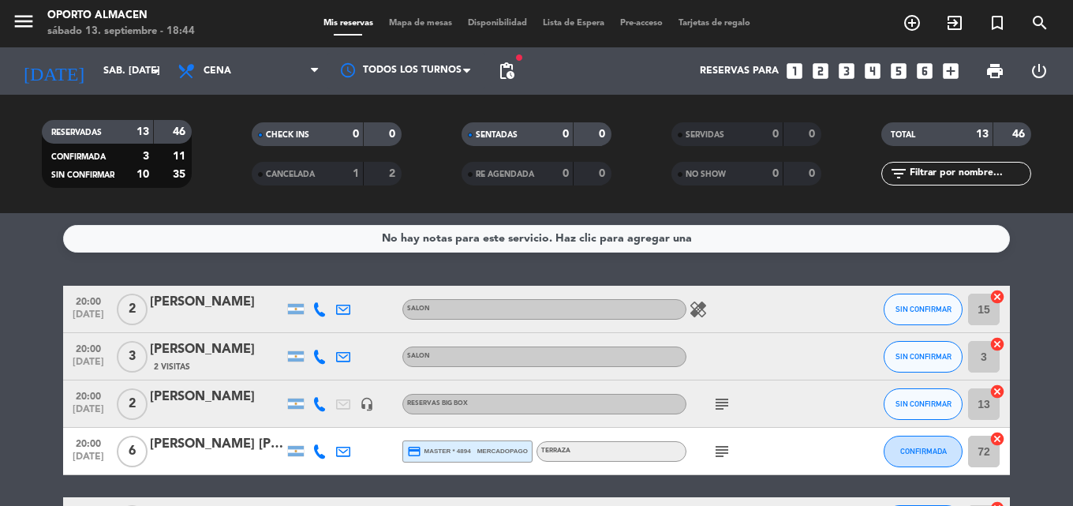
click at [317, 305] on icon at bounding box center [319, 309] width 14 height 14
click at [304, 282] on span "Copiar" at bounding box center [306, 283] width 33 height 17
click at [318, 356] on icon at bounding box center [319, 357] width 14 height 14
click at [309, 324] on span "Copiar" at bounding box center [306, 330] width 33 height 17
click at [312, 401] on icon at bounding box center [319, 404] width 14 height 14
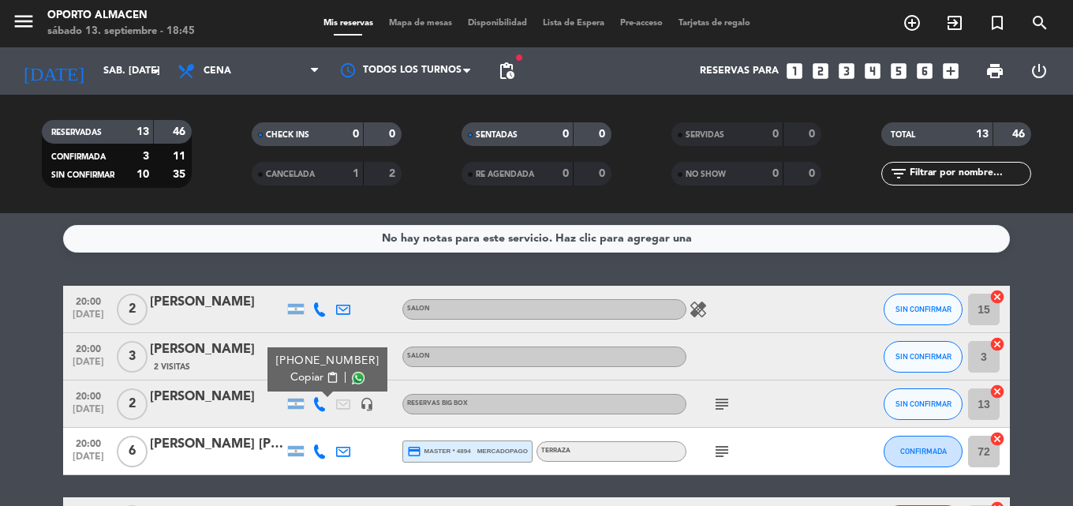
click at [291, 376] on span "Copiar" at bounding box center [306, 377] width 33 height 17
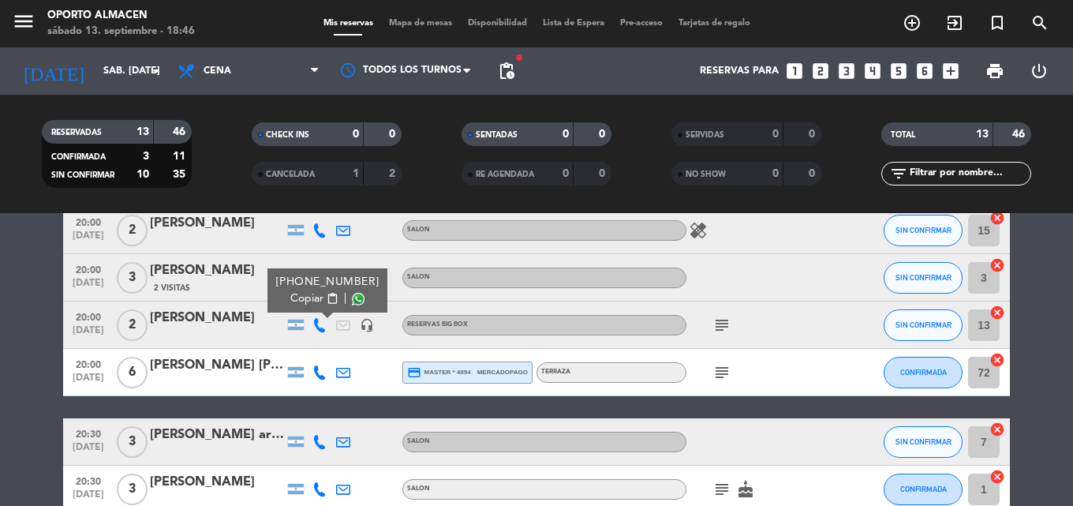
click at [318, 368] on icon at bounding box center [319, 372] width 14 height 14
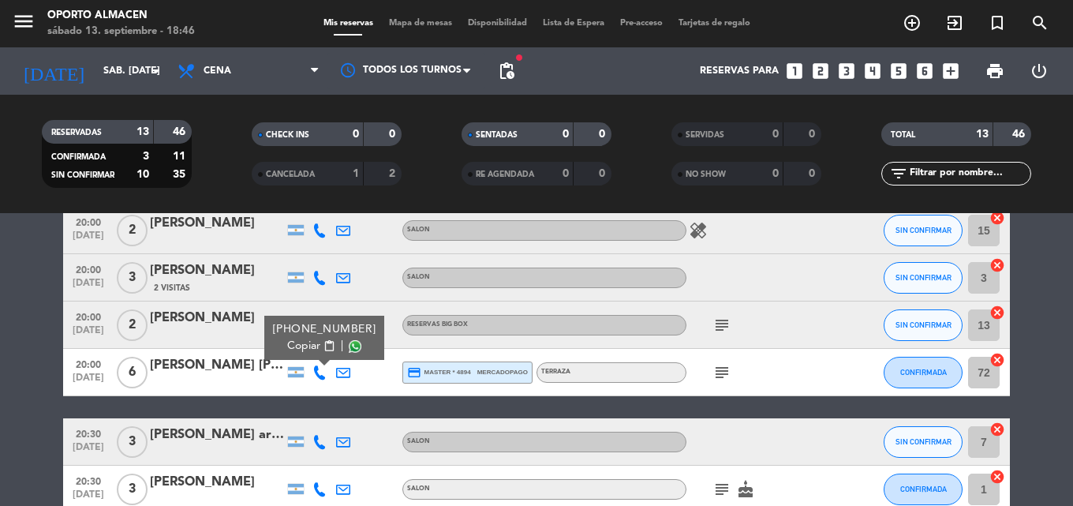
click at [305, 350] on span "Copiar" at bounding box center [303, 346] width 33 height 17
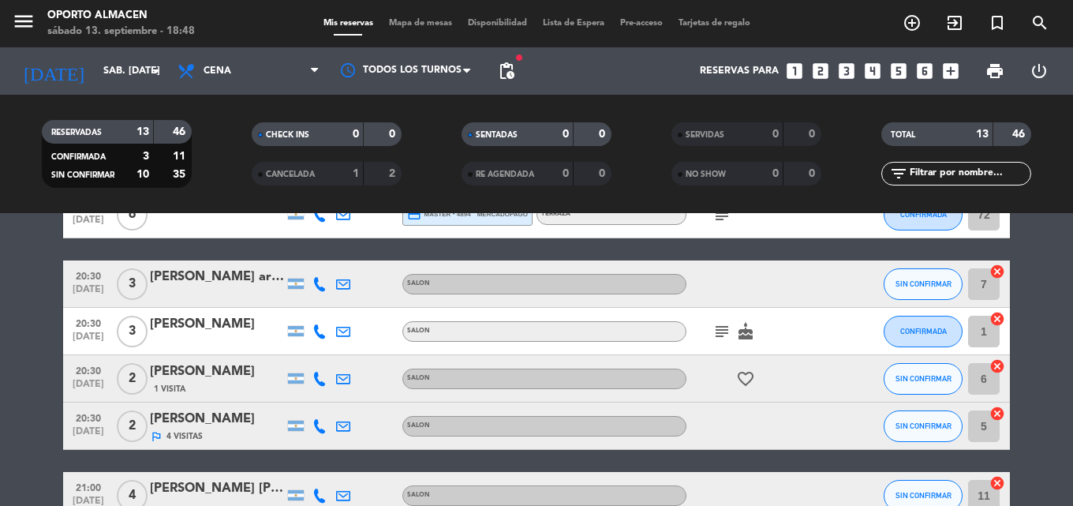
click at [321, 282] on icon at bounding box center [319, 284] width 14 height 14
click at [305, 258] on span "Copiar" at bounding box center [303, 257] width 33 height 17
click at [319, 332] on icon at bounding box center [319, 331] width 14 height 14
click at [305, 311] on span "Copiar" at bounding box center [306, 305] width 33 height 17
click at [317, 374] on icon at bounding box center [319, 379] width 14 height 14
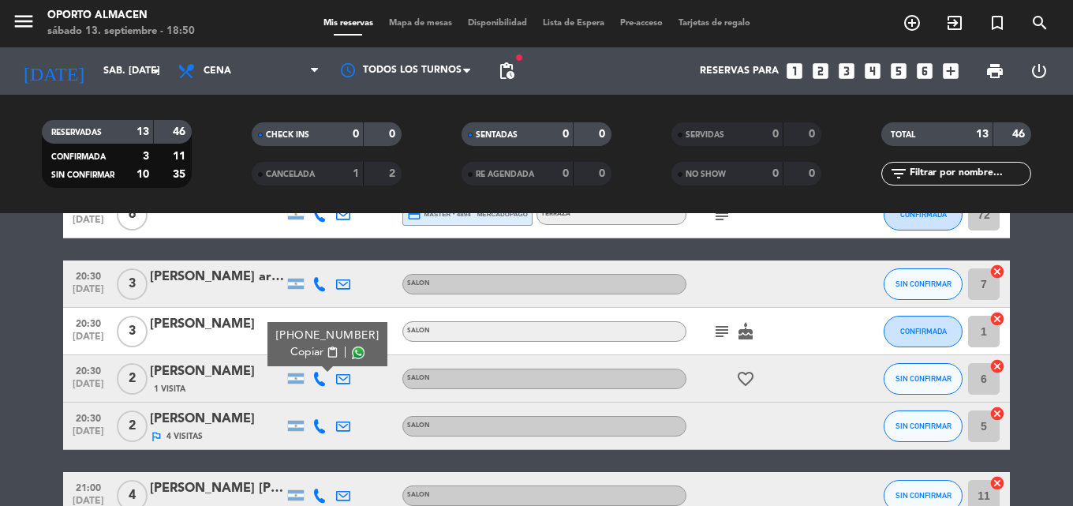
click at [305, 354] on span "Copiar" at bounding box center [306, 352] width 33 height 17
click at [323, 422] on icon at bounding box center [319, 426] width 14 height 14
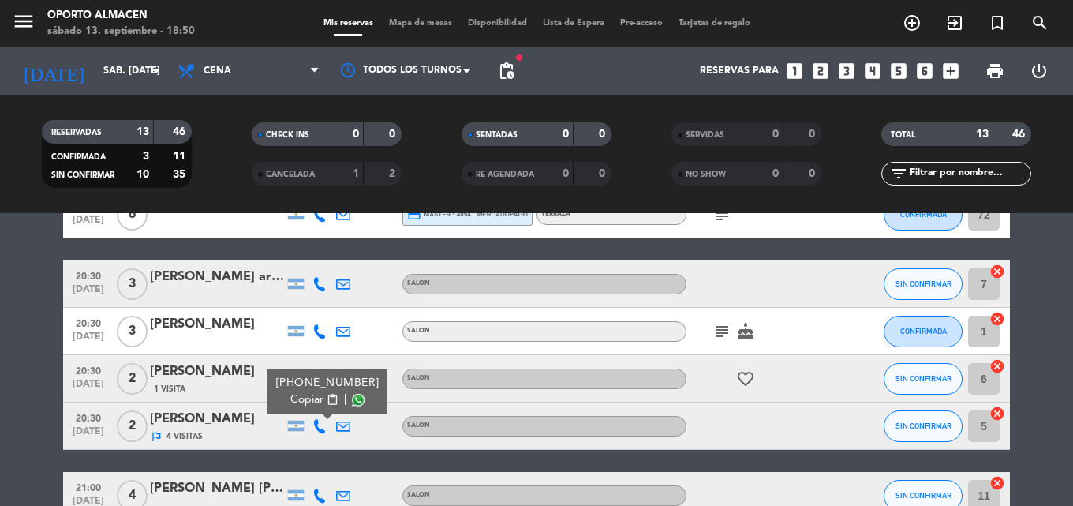
click at [301, 398] on span "Copiar" at bounding box center [306, 399] width 33 height 17
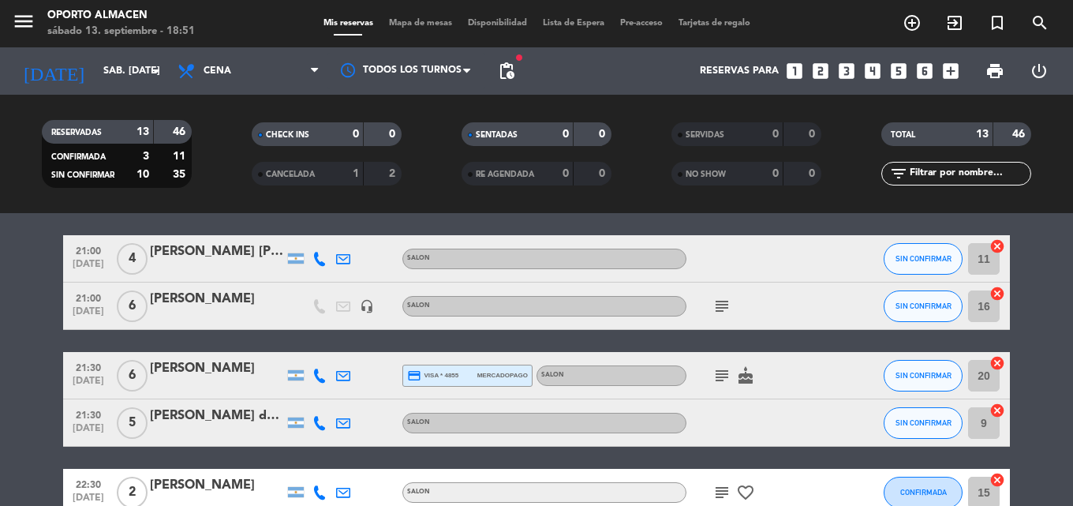
scroll to position [395, 0]
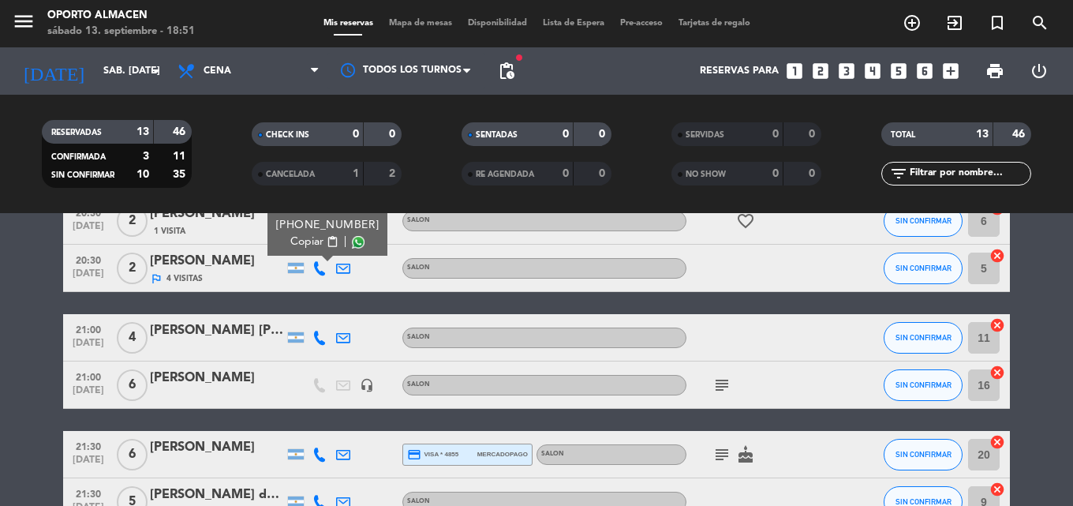
click at [317, 337] on icon at bounding box center [319, 338] width 14 height 14
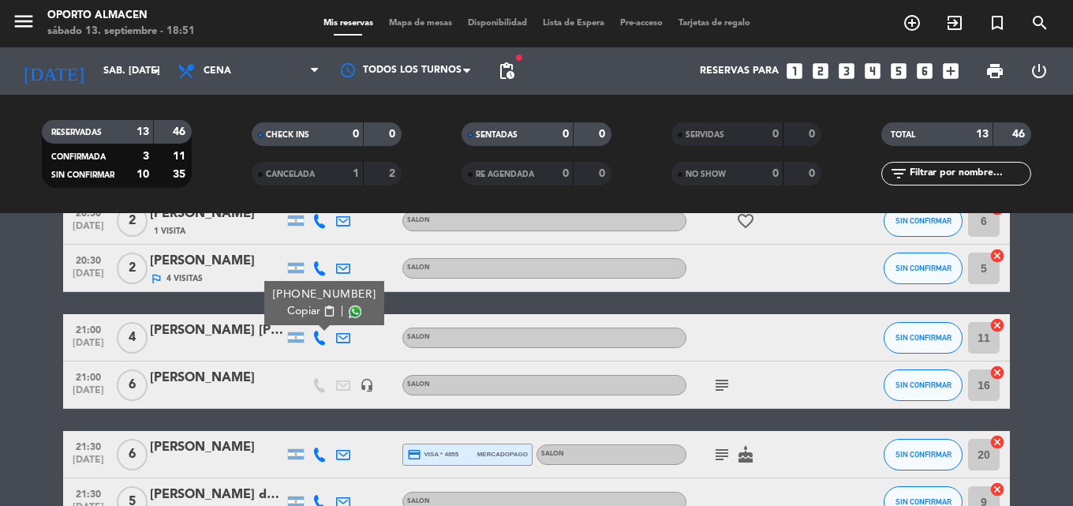
click at [301, 311] on span "Copiar" at bounding box center [303, 311] width 33 height 17
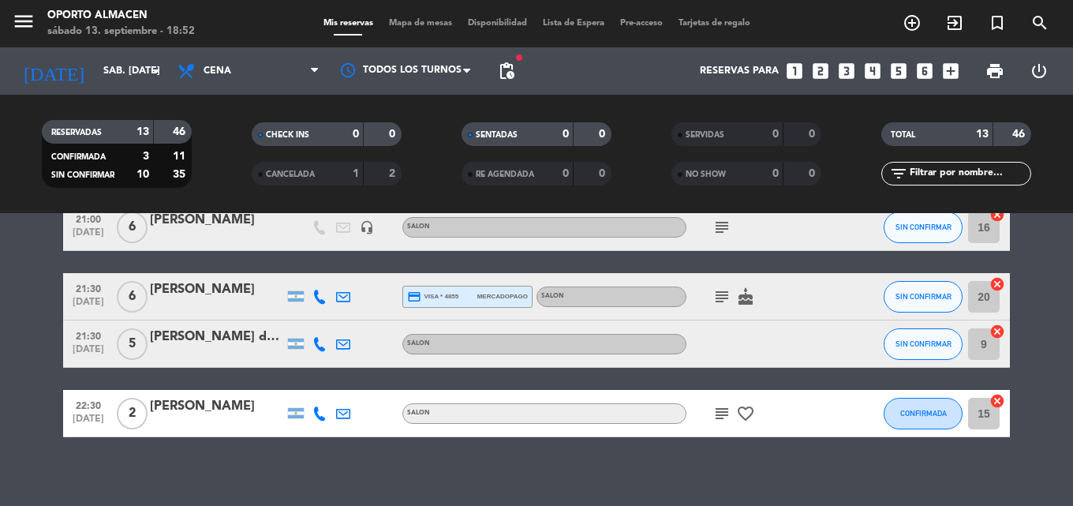
click at [316, 294] on icon at bounding box center [319, 297] width 14 height 14
click at [303, 270] on span "Copiar" at bounding box center [303, 270] width 33 height 17
click at [318, 342] on icon at bounding box center [319, 344] width 14 height 14
click at [305, 316] on span "Copiar" at bounding box center [306, 317] width 33 height 17
click at [322, 417] on icon at bounding box center [319, 413] width 14 height 14
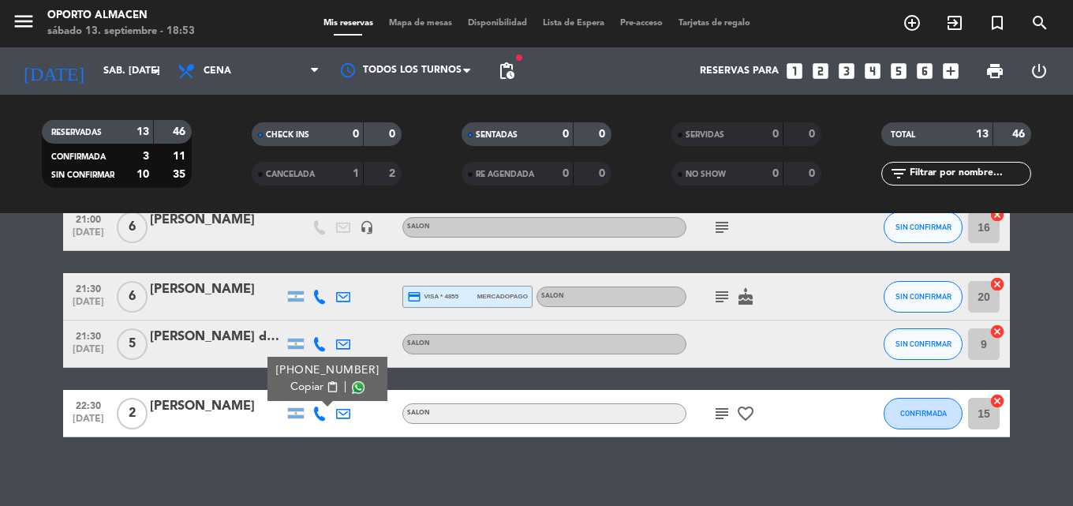
click at [305, 384] on span "Copiar" at bounding box center [306, 387] width 33 height 17
click at [821, 69] on icon "looks_two" at bounding box center [820, 71] width 21 height 21
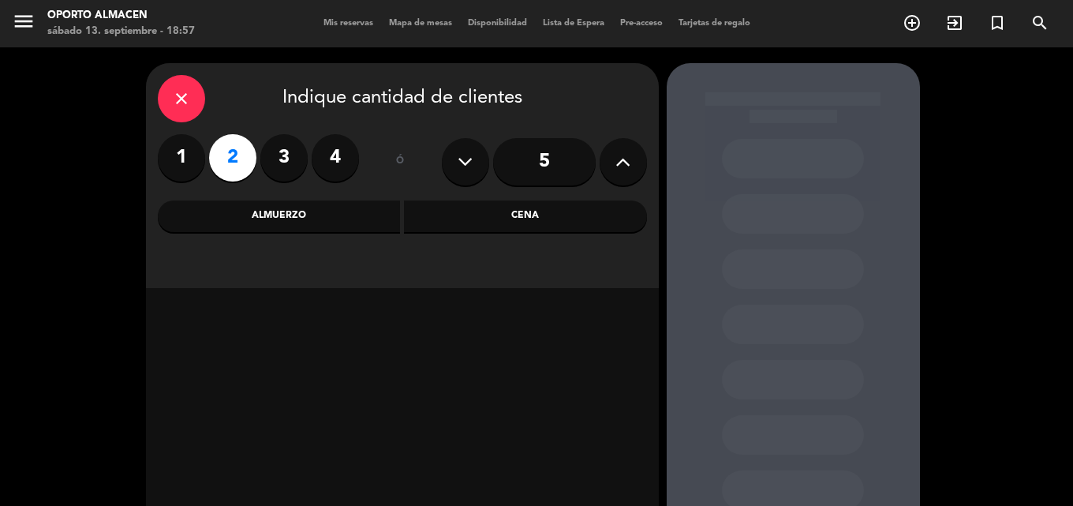
click at [350, 215] on div "Almuerzo" at bounding box center [279, 216] width 243 height 32
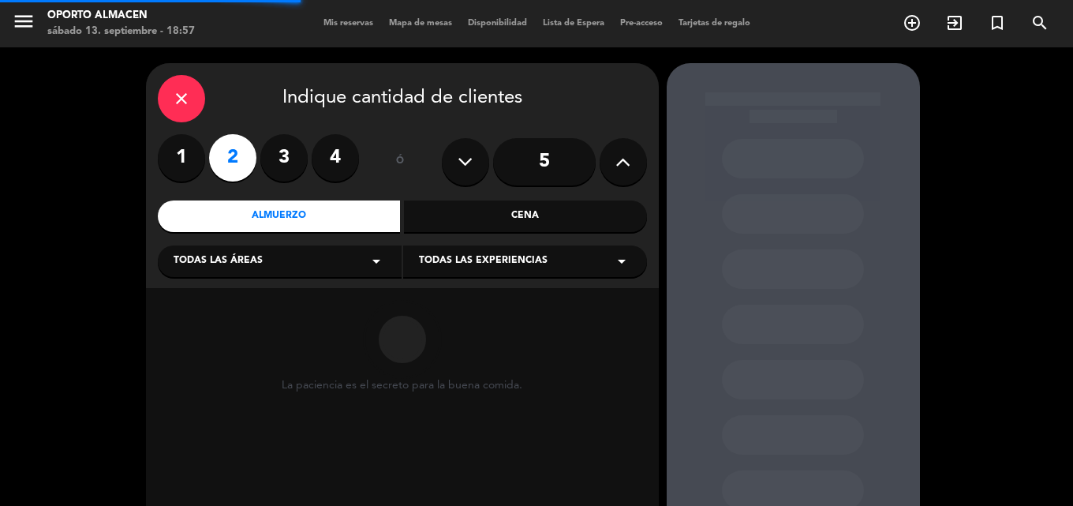
click at [287, 262] on div "Todas las áreas arrow_drop_down" at bounding box center [280, 261] width 244 height 32
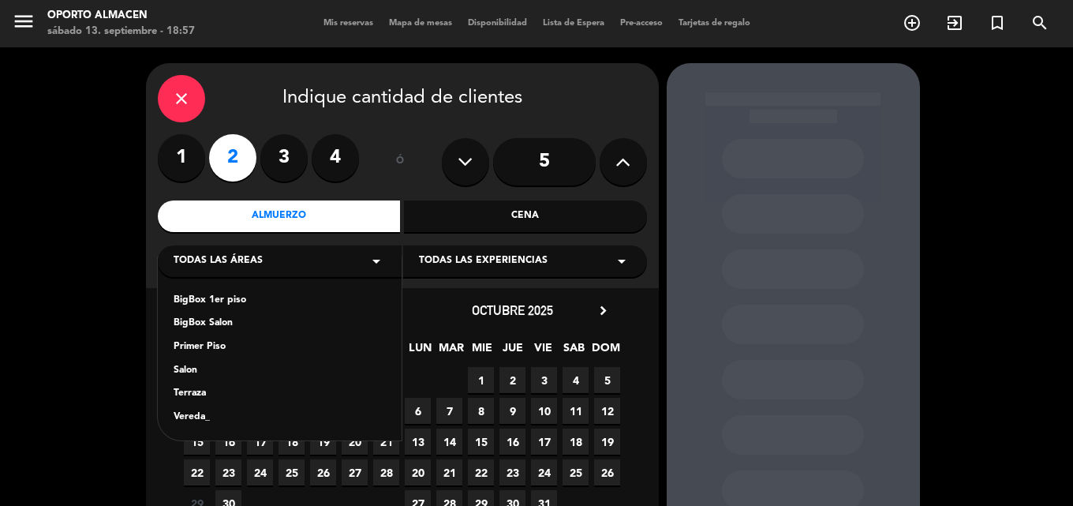
click at [218, 320] on div "BigBox Salon" at bounding box center [280, 324] width 212 height 16
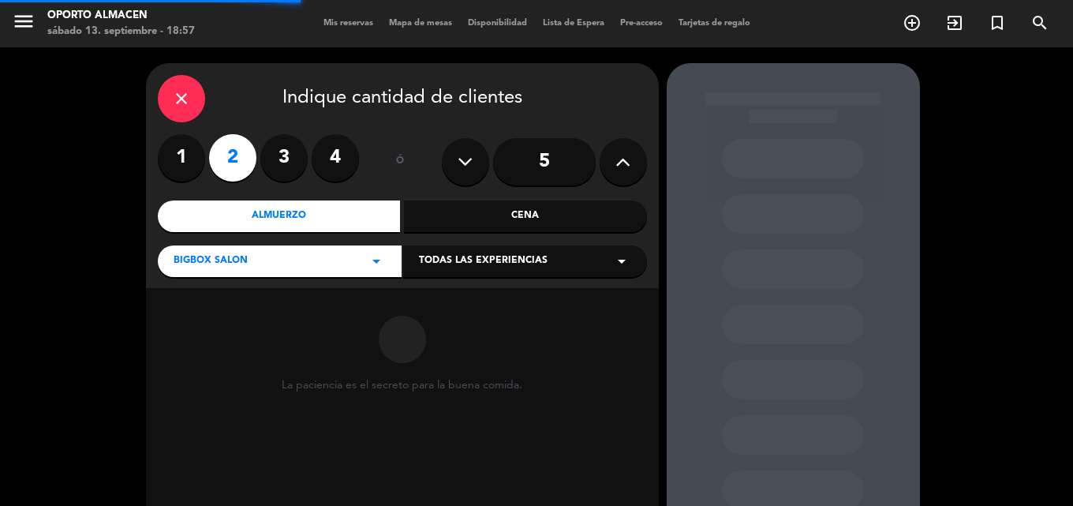
click at [500, 267] on span "Todas las experiencias" at bounding box center [483, 261] width 129 height 16
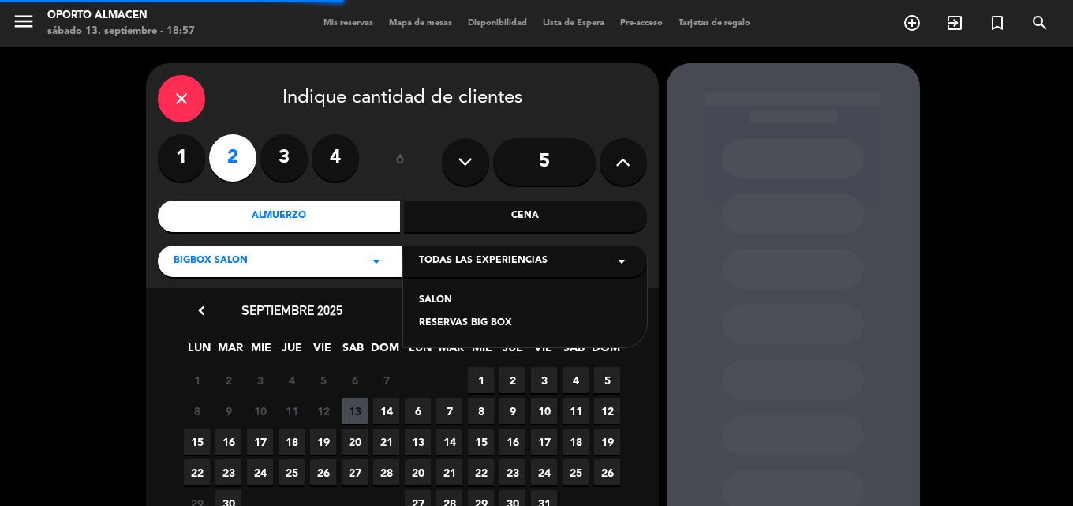
click at [463, 320] on div "RESERVAS BIG BOX" at bounding box center [525, 324] width 212 height 16
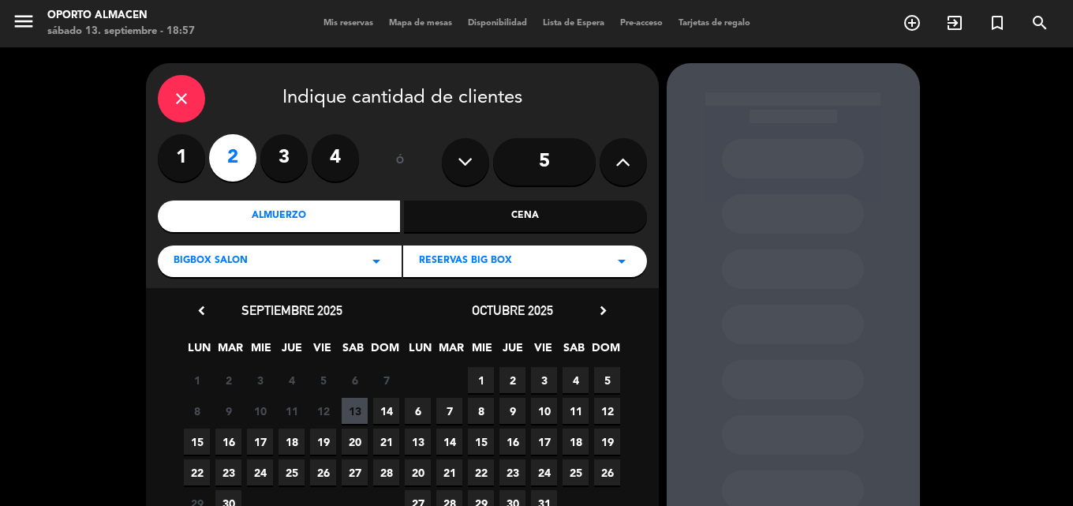
click at [380, 413] on span "14" at bounding box center [386, 411] width 26 height 26
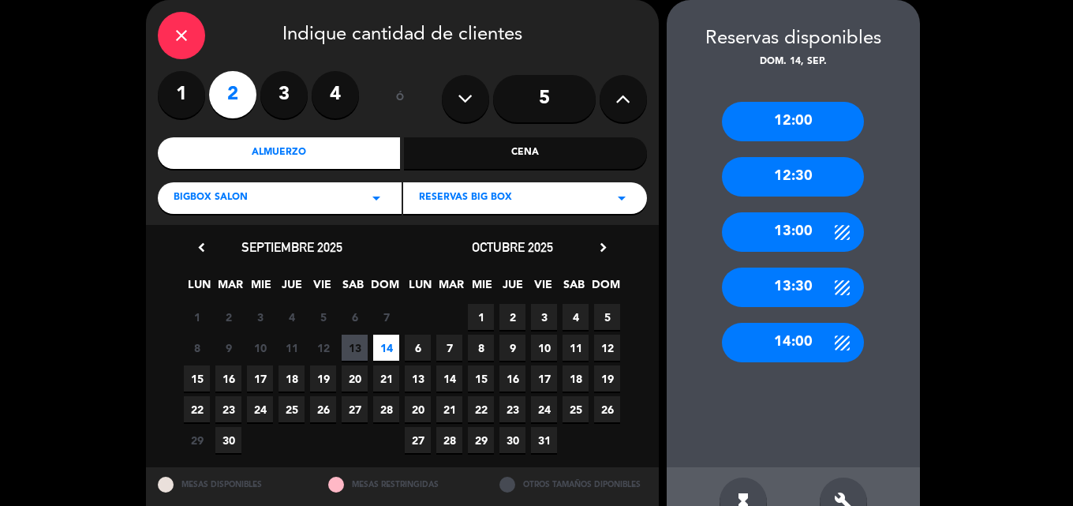
click at [795, 125] on div "12:00" at bounding box center [793, 121] width 142 height 39
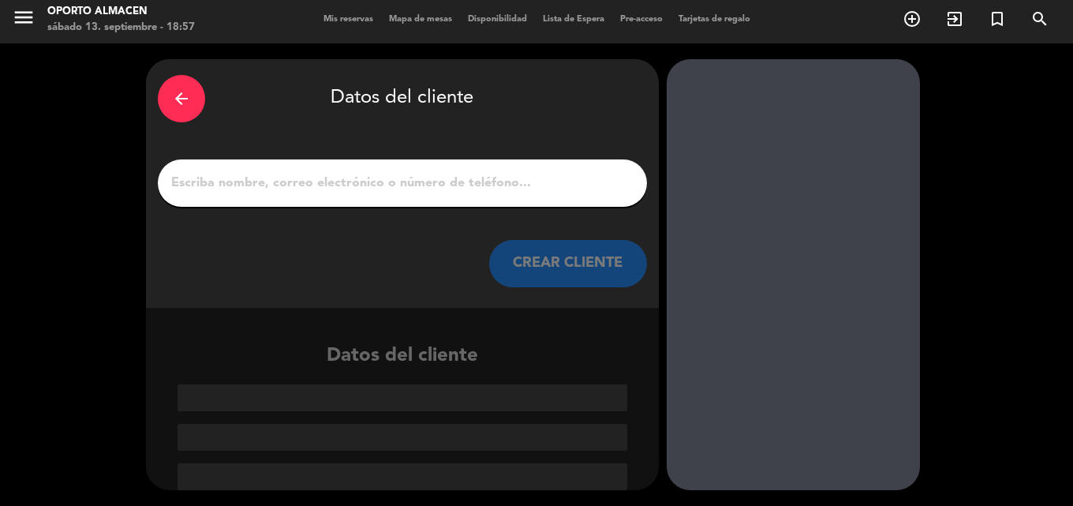
scroll to position [4, 0]
paste input "[PERSON_NAME]"
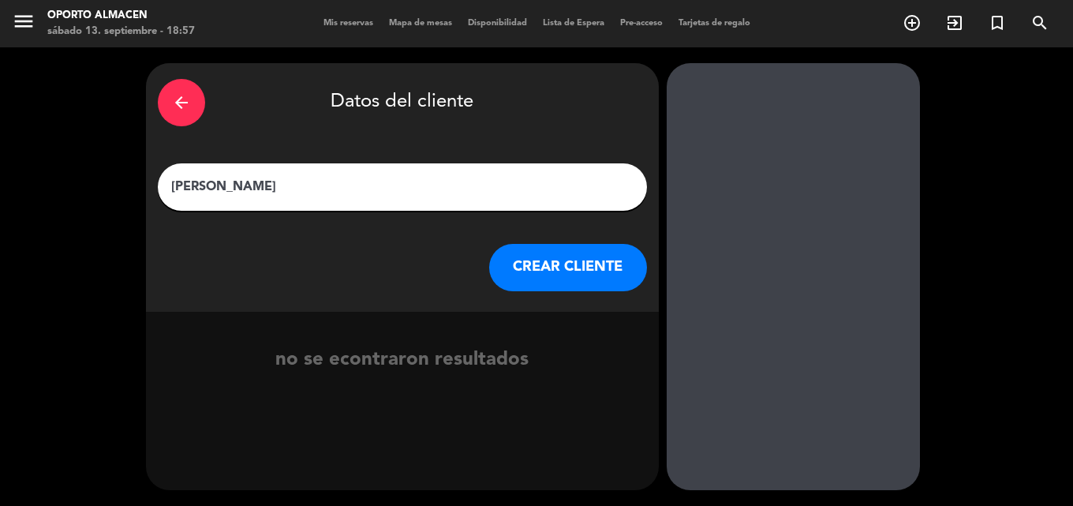
type input "[PERSON_NAME]"
click at [534, 274] on button "CREAR CLIENTE" at bounding box center [568, 267] width 158 height 47
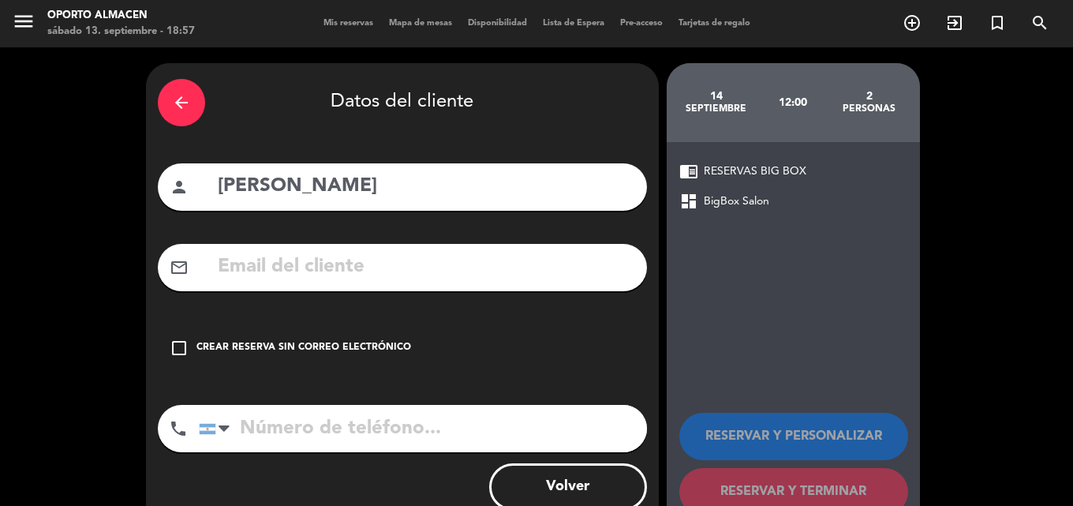
paste input "[EMAIL_ADDRESS][DOMAIN_NAME]"
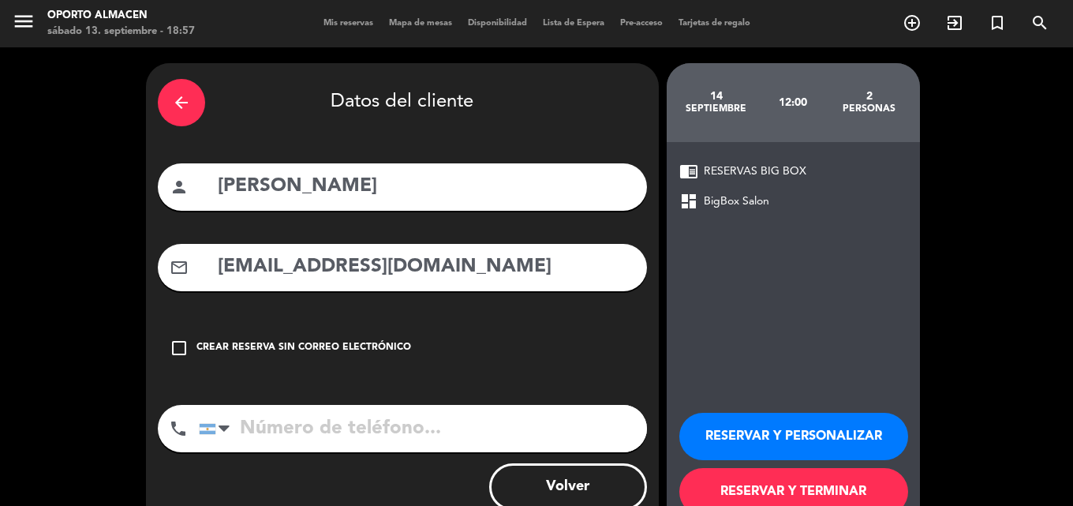
type input "[EMAIL_ADDRESS][DOMAIN_NAME]"
paste input "1138621545"
type input "1138621545"
click at [776, 436] on button "RESERVAR Y PERSONALIZAR" at bounding box center [793, 436] width 229 height 47
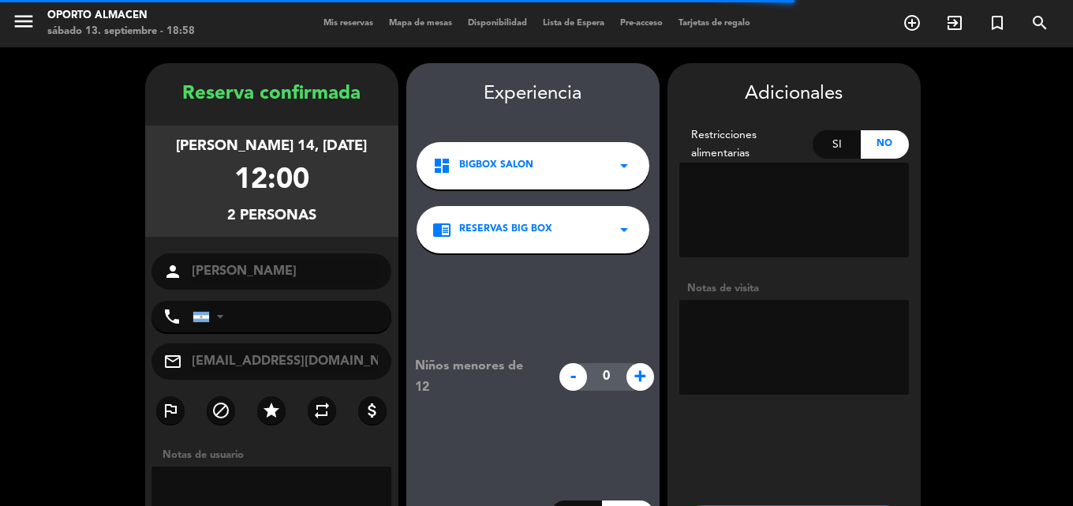
type input "[PHONE_NUMBER]"
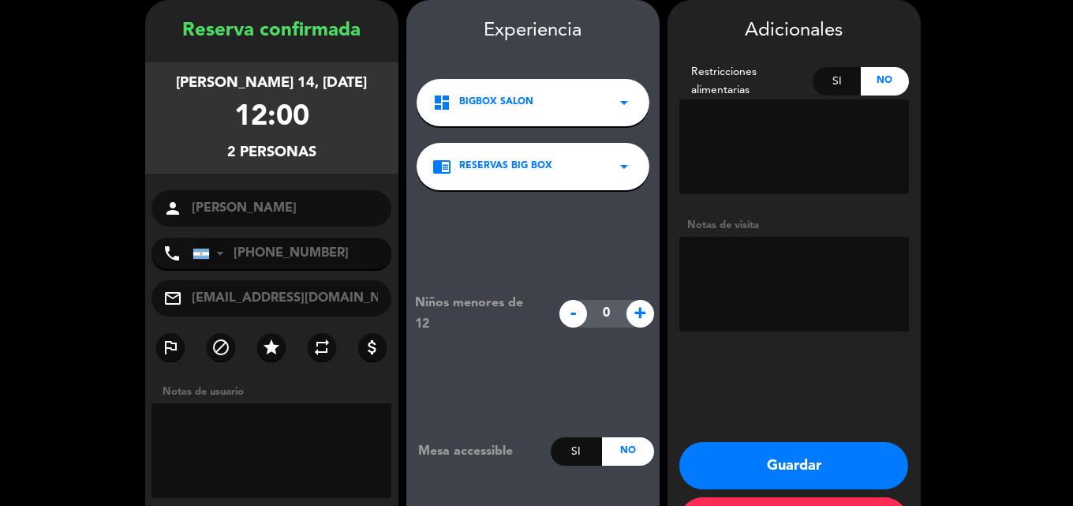
click at [780, 248] on textarea at bounding box center [794, 284] width 230 height 95
type textarea "BIG BOX"
click at [766, 463] on button "Guardar" at bounding box center [793, 465] width 229 height 47
